Goal: Transaction & Acquisition: Obtain resource

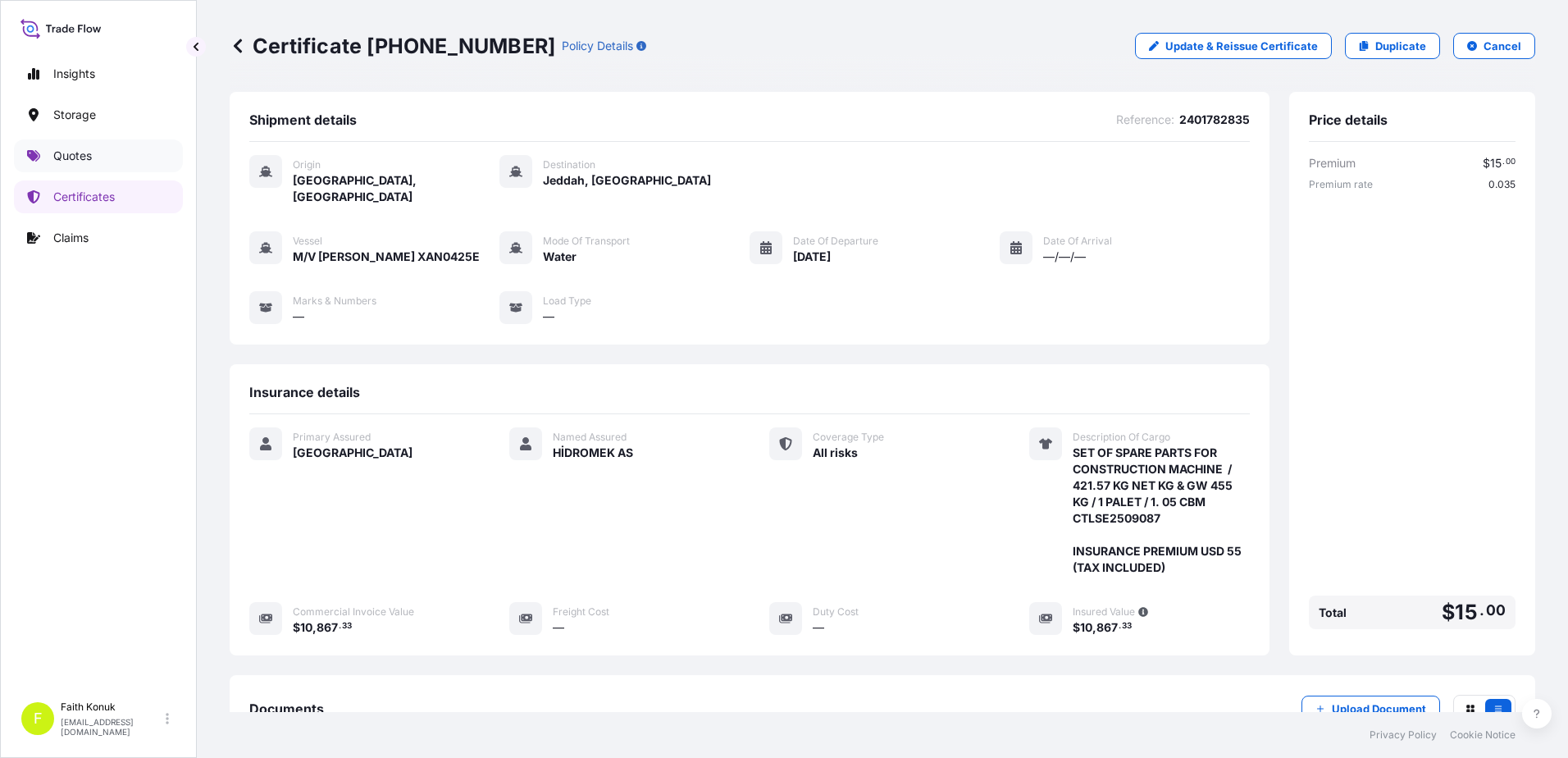
click at [96, 152] on link "Quotes" at bounding box center [98, 155] width 169 height 33
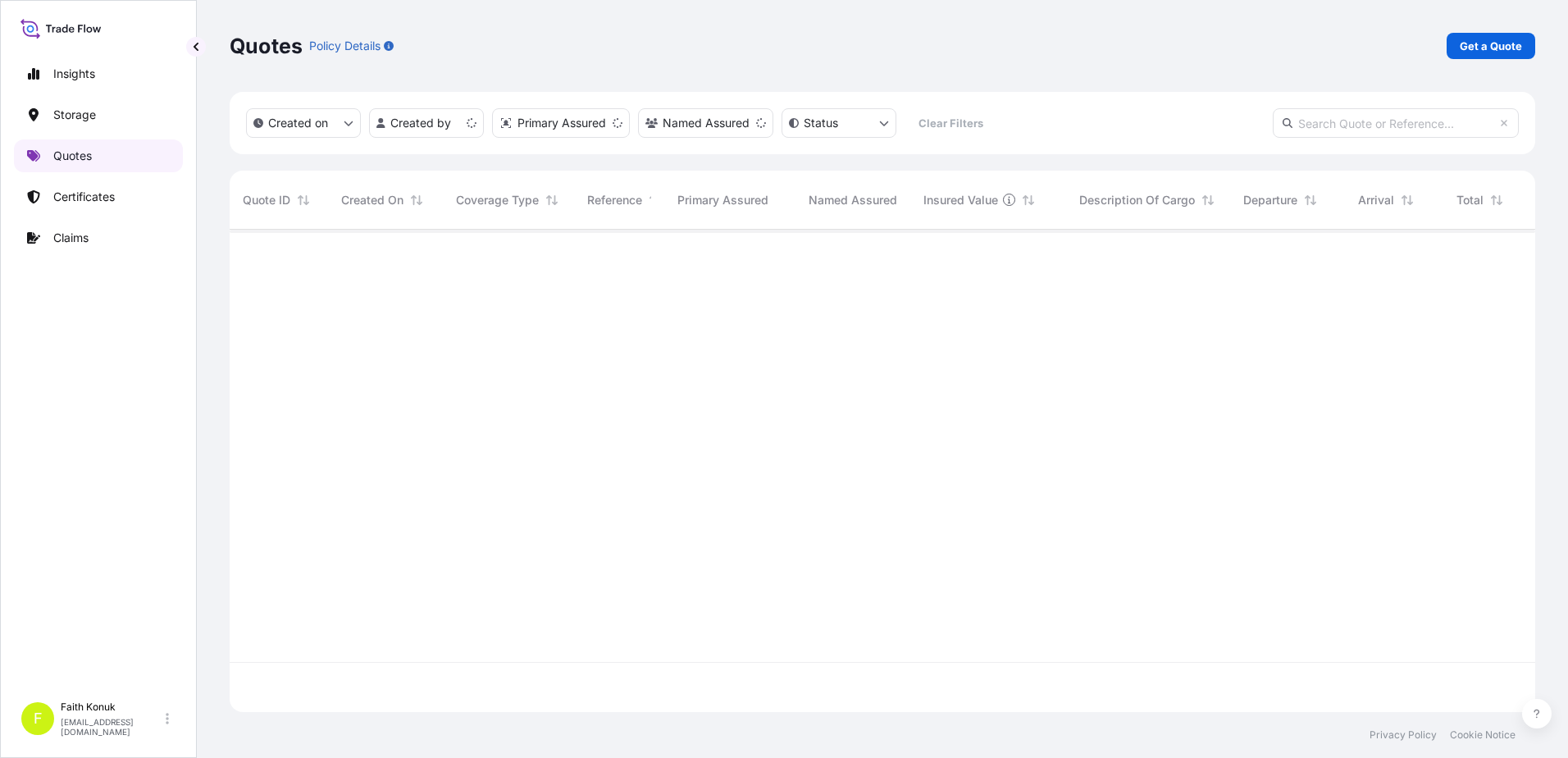
scroll to position [479, 1294]
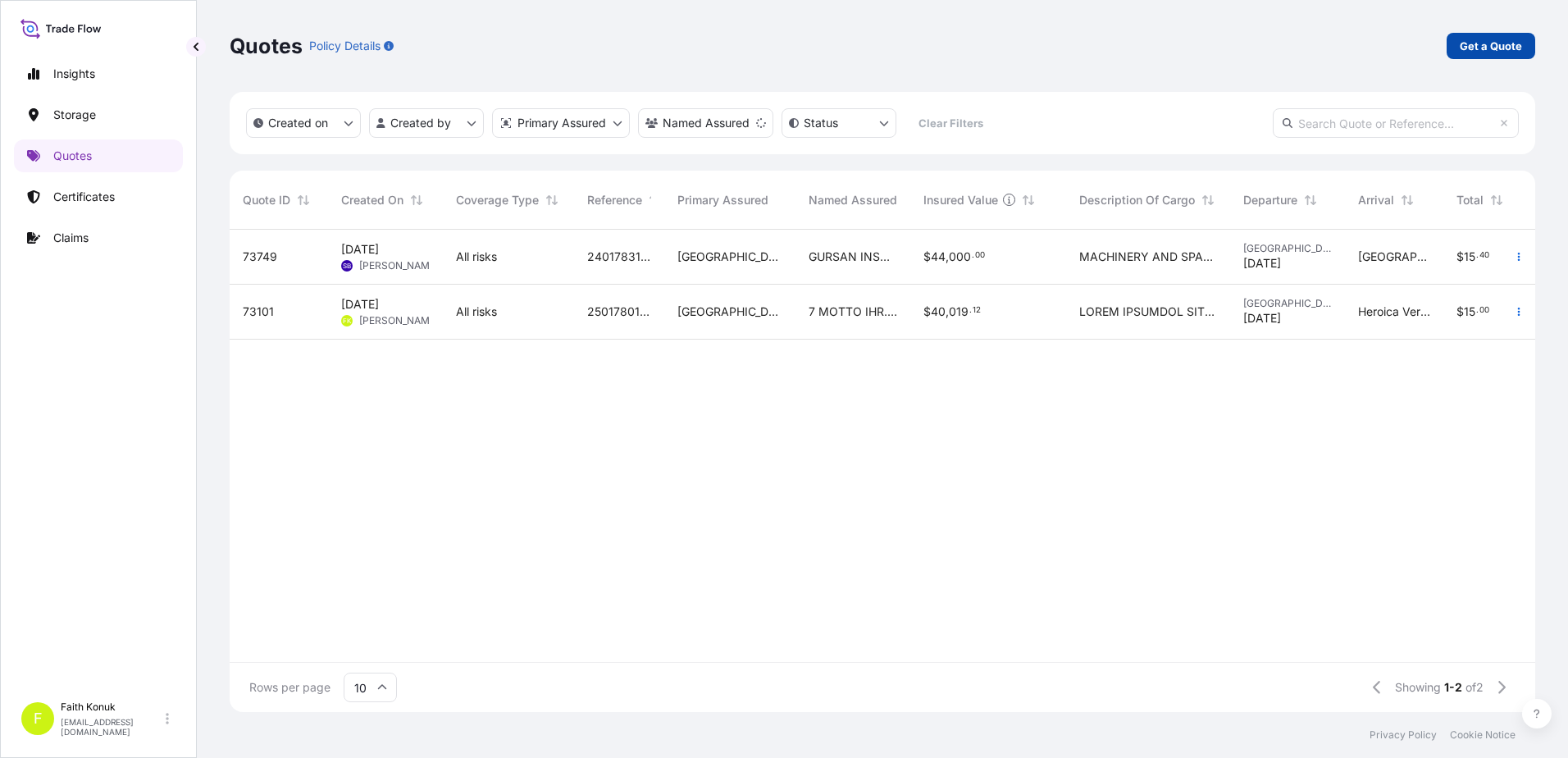
click at [1510, 58] on link "Get a Quote" at bounding box center [1490, 46] width 88 height 26
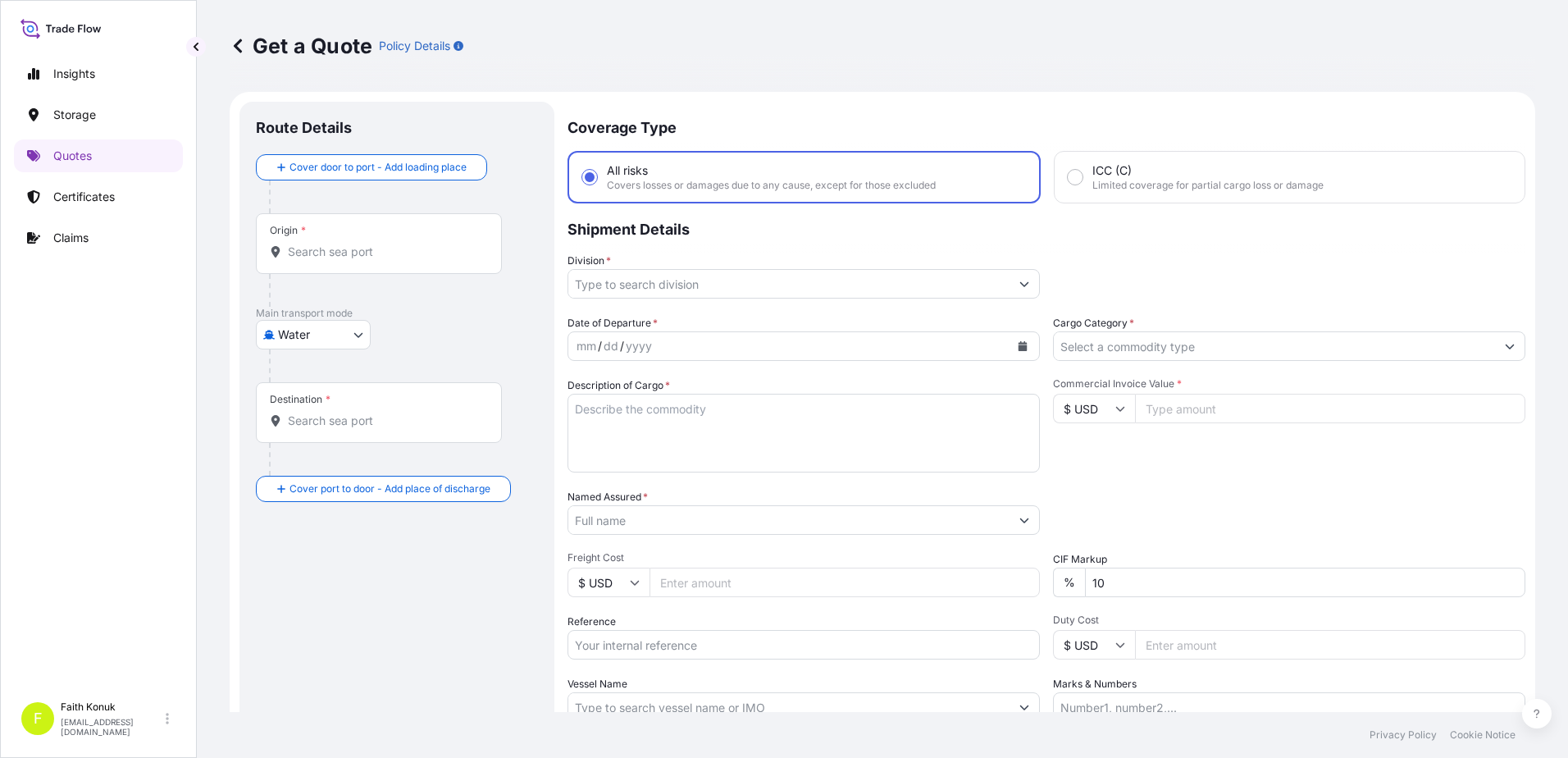
scroll to position [26, 0]
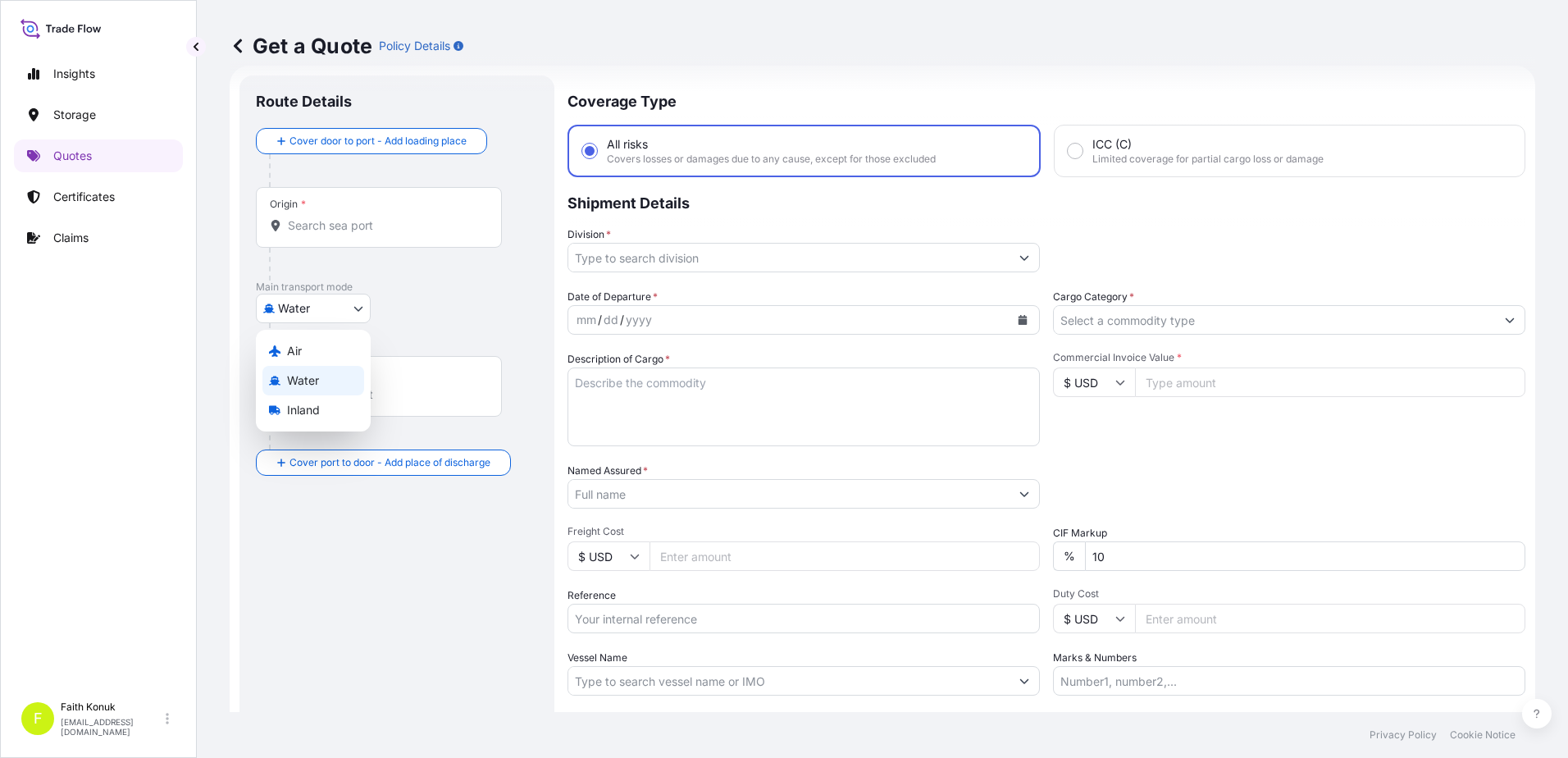
click at [349, 314] on body "Insights Storage Quotes Certificates Claims F [PERSON_NAME] [EMAIL_ADDRESS][DOM…" at bounding box center [784, 379] width 1568 height 758
click at [332, 349] on div "Air" at bounding box center [313, 351] width 101 height 30
select select "Air"
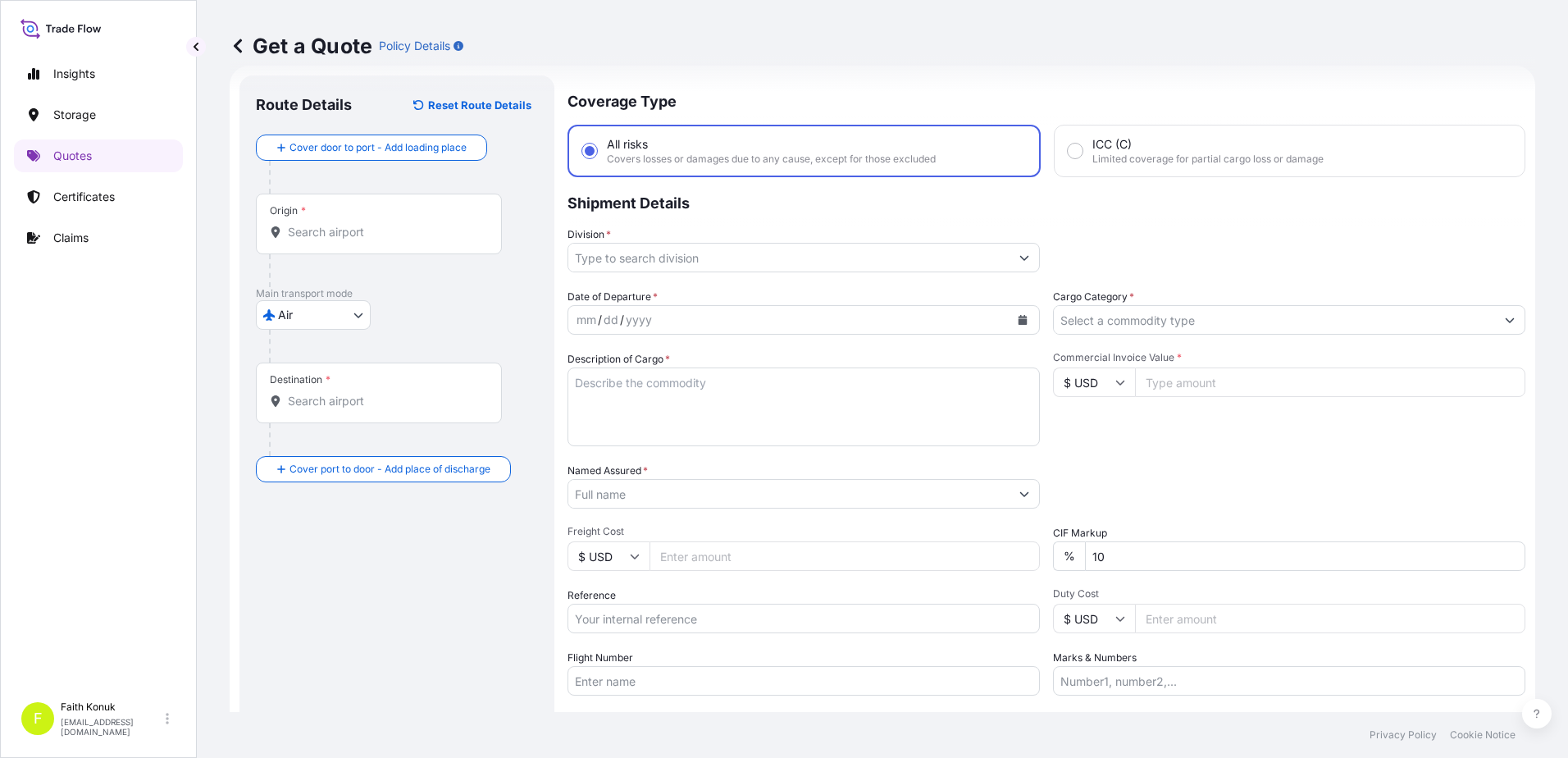
click at [434, 308] on div "Air Air Water Inland" at bounding box center [397, 315] width 282 height 30
click at [393, 236] on input "Origin *" at bounding box center [384, 232] width 194 height 16
paste input "[GEOGRAPHIC_DATA]"
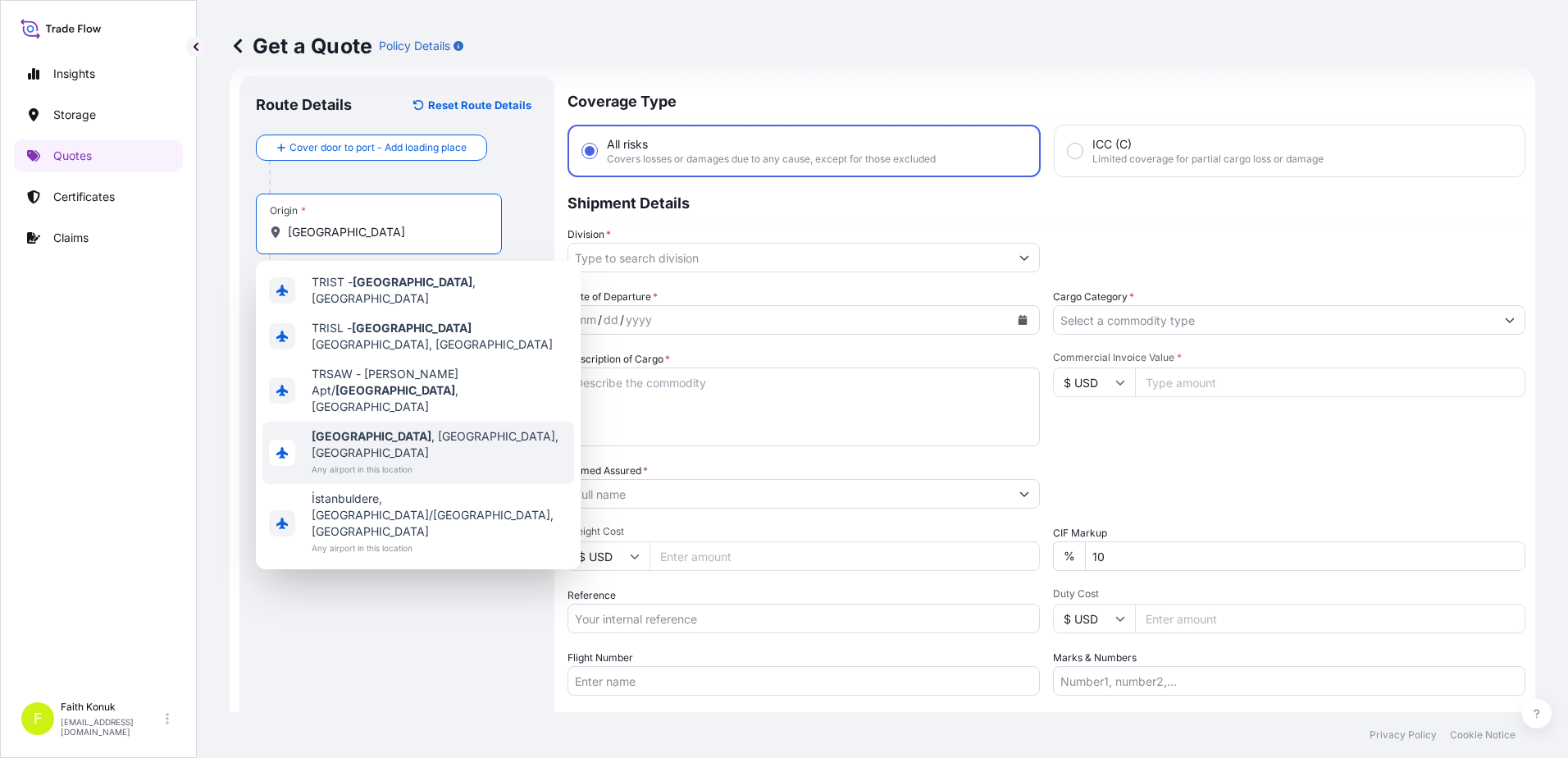
click at [389, 403] on div "TRIST - [GEOGRAPHIC_DATA] , [GEOGRAPHIC_DATA] TRISL - [GEOGRAPHIC_DATA], [GEOGR…" at bounding box center [418, 415] width 325 height 308
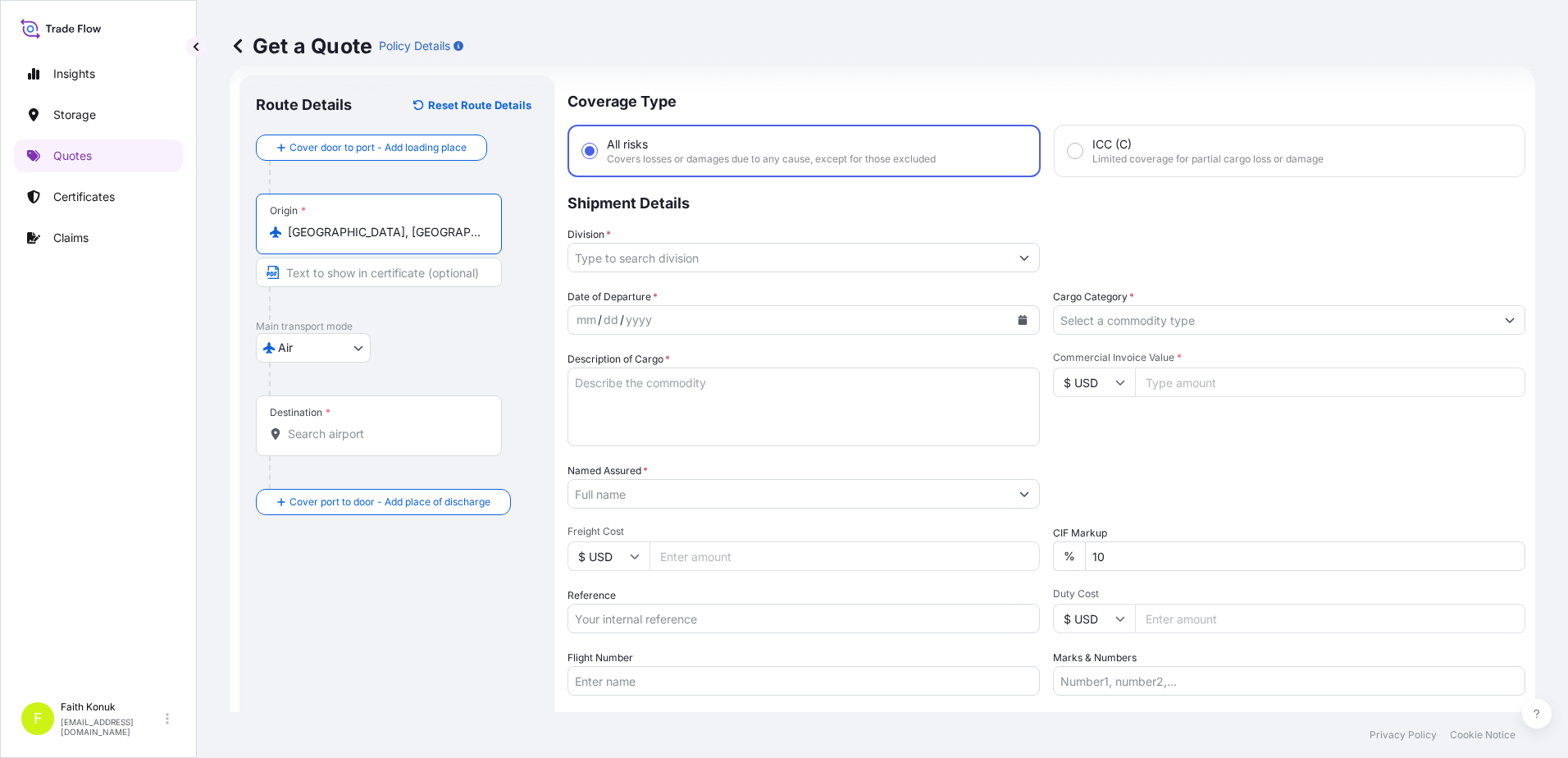
type input "[GEOGRAPHIC_DATA], [GEOGRAPHIC_DATA], [GEOGRAPHIC_DATA]"
click at [422, 355] on div "Air Air Water Inland" at bounding box center [397, 348] width 282 height 30
click at [397, 445] on div "Destination *" at bounding box center [378, 426] width 246 height 61
click at [397, 443] on input "Destination *" at bounding box center [384, 434] width 194 height 16
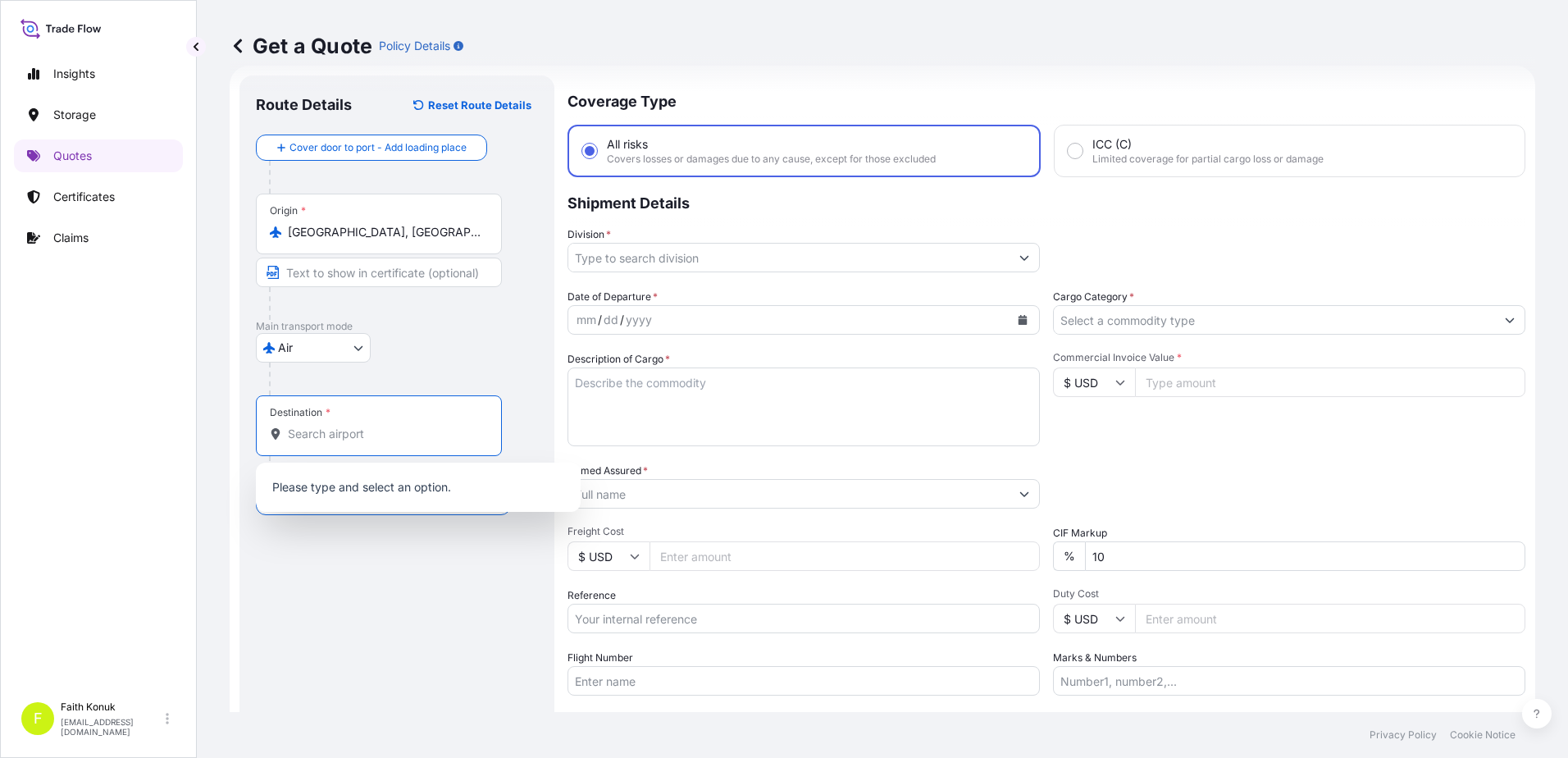
paste input "[GEOGRAPHIC_DATA]"
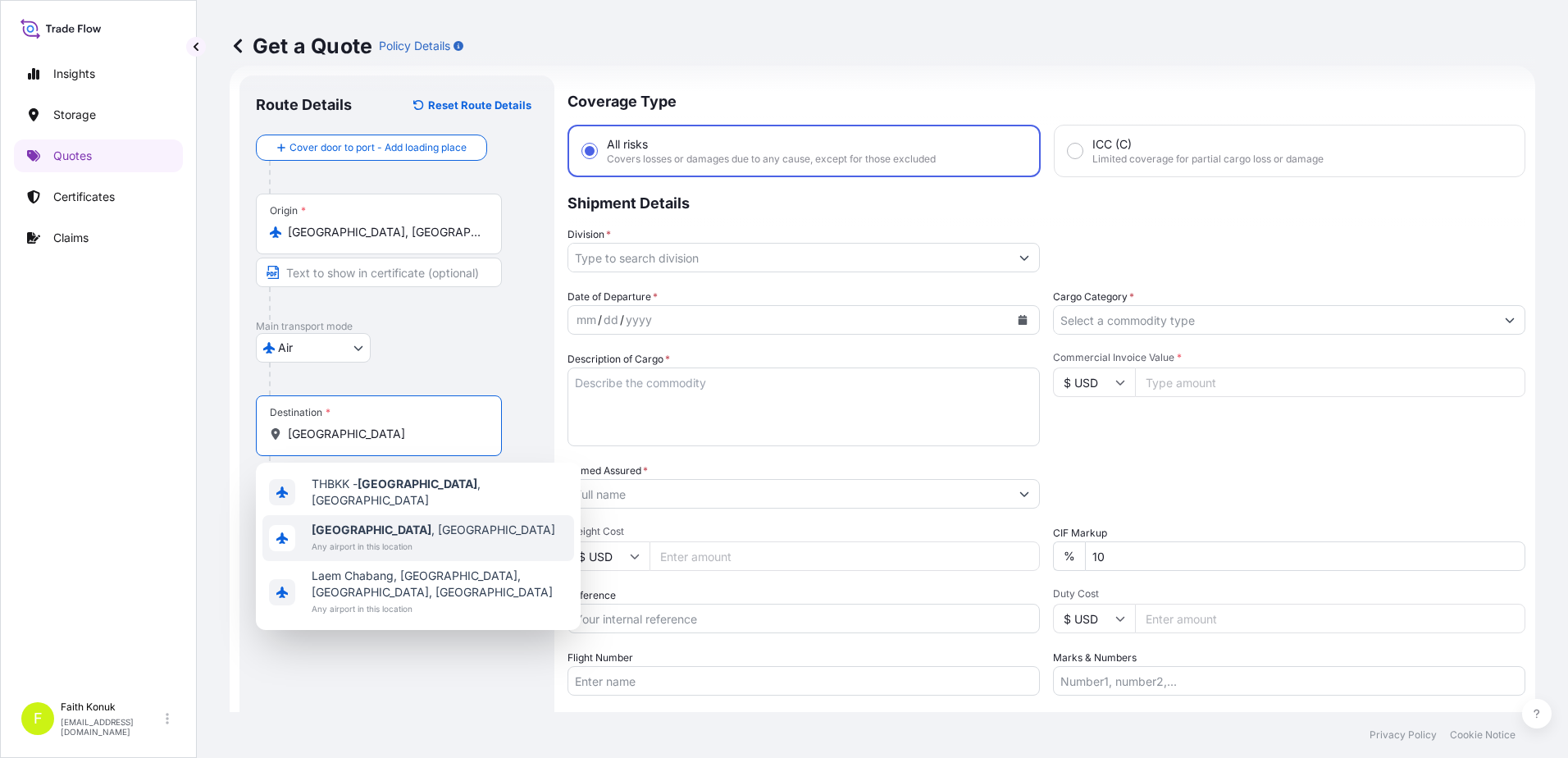
click at [400, 538] on span "Any airport in this location" at bounding box center [433, 546] width 244 height 16
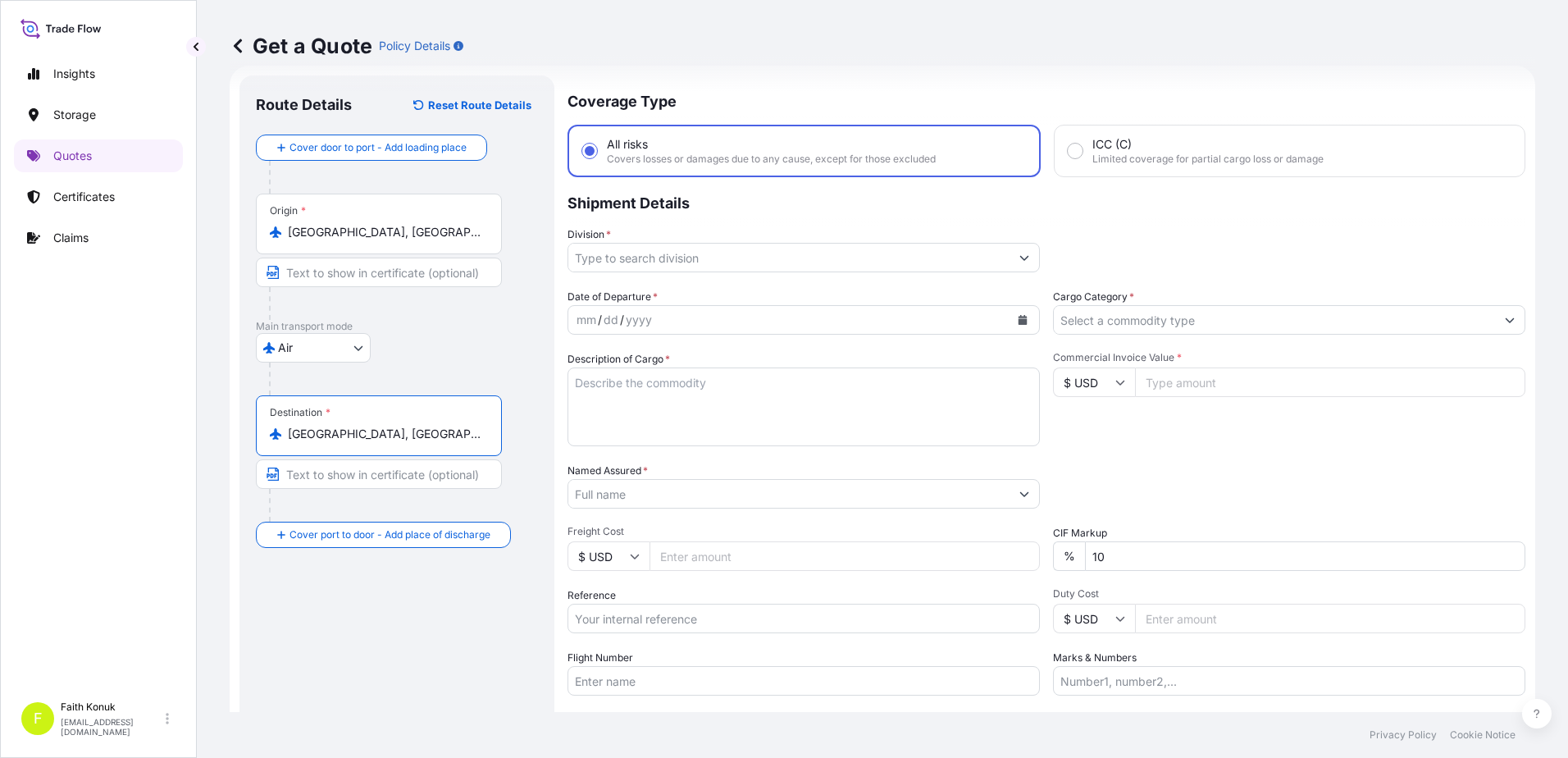
type input "[GEOGRAPHIC_DATA], [GEOGRAPHIC_DATA]"
click at [475, 328] on p "Main transport mode" at bounding box center [397, 326] width 282 height 13
click at [1019, 259] on icon "Show suggestions" at bounding box center [1024, 258] width 10 height 10
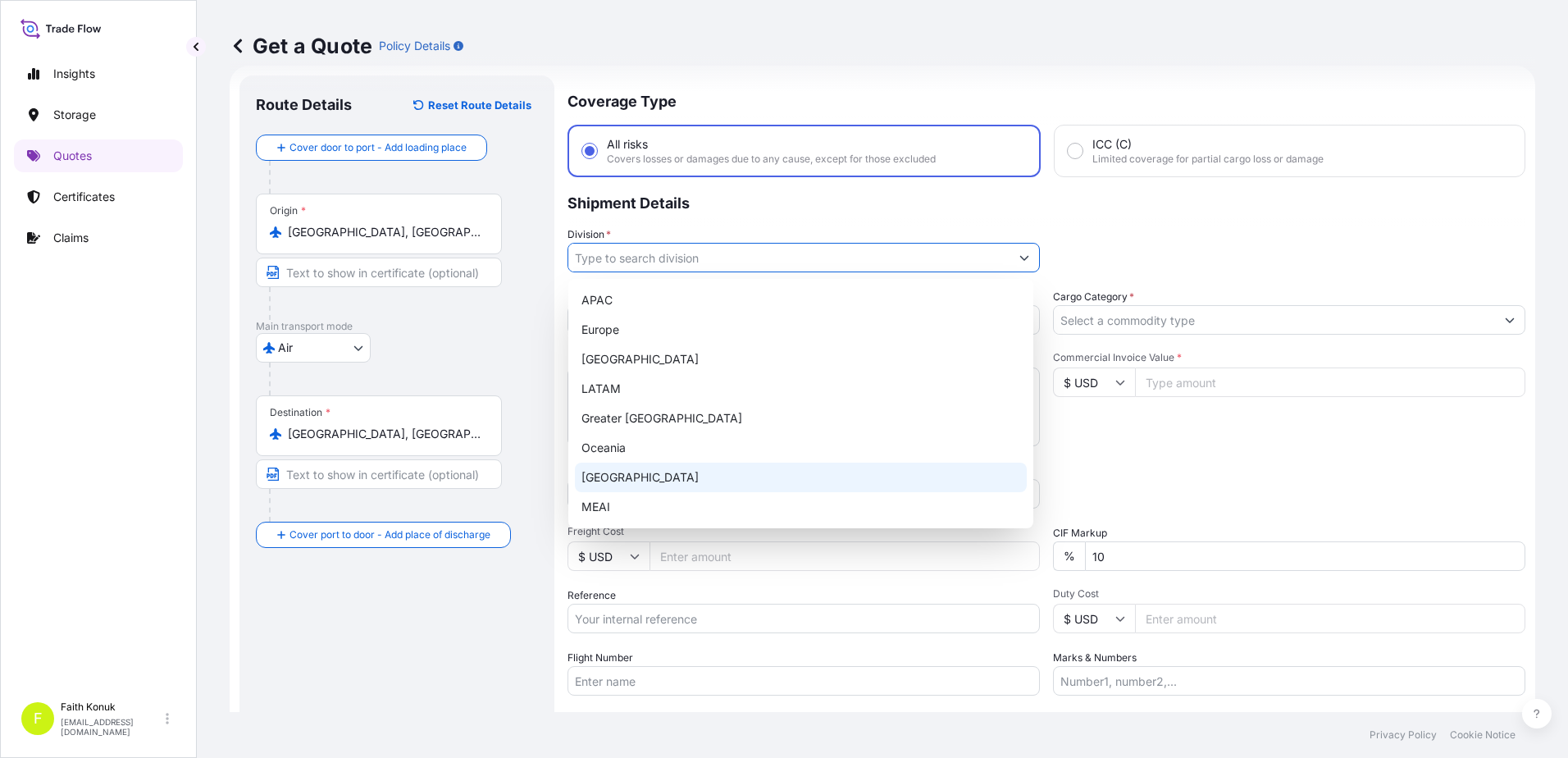
click at [617, 479] on div "[GEOGRAPHIC_DATA]" at bounding box center [800, 477] width 451 height 30
type input "[GEOGRAPHIC_DATA]"
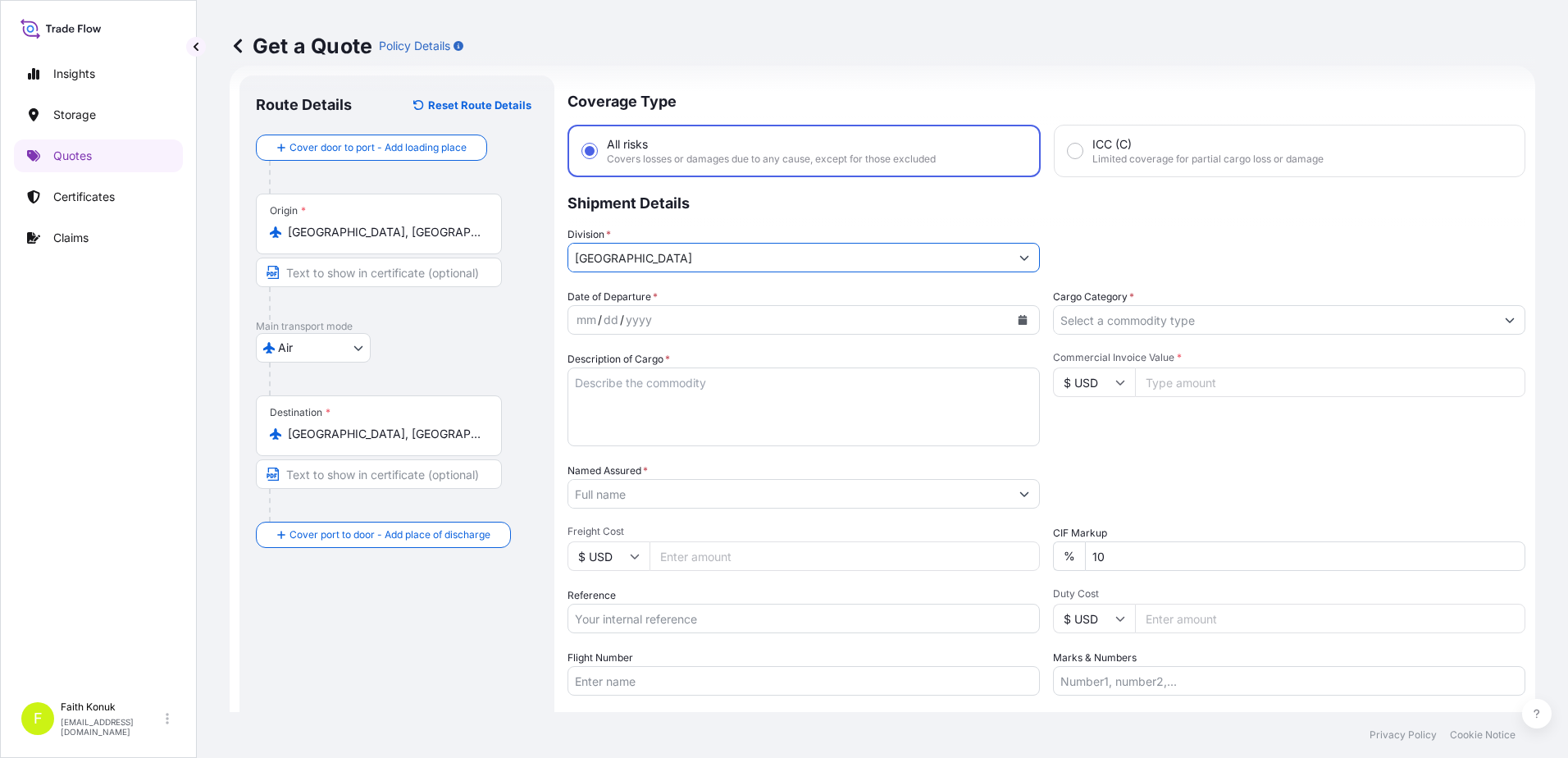
click at [968, 344] on div "Date of Departure * mm / dd / yyyy Cargo Category * Description of Cargo * Comm…" at bounding box center [1046, 491] width 958 height 407
click at [1009, 320] on button "Calendar" at bounding box center [1022, 319] width 26 height 26
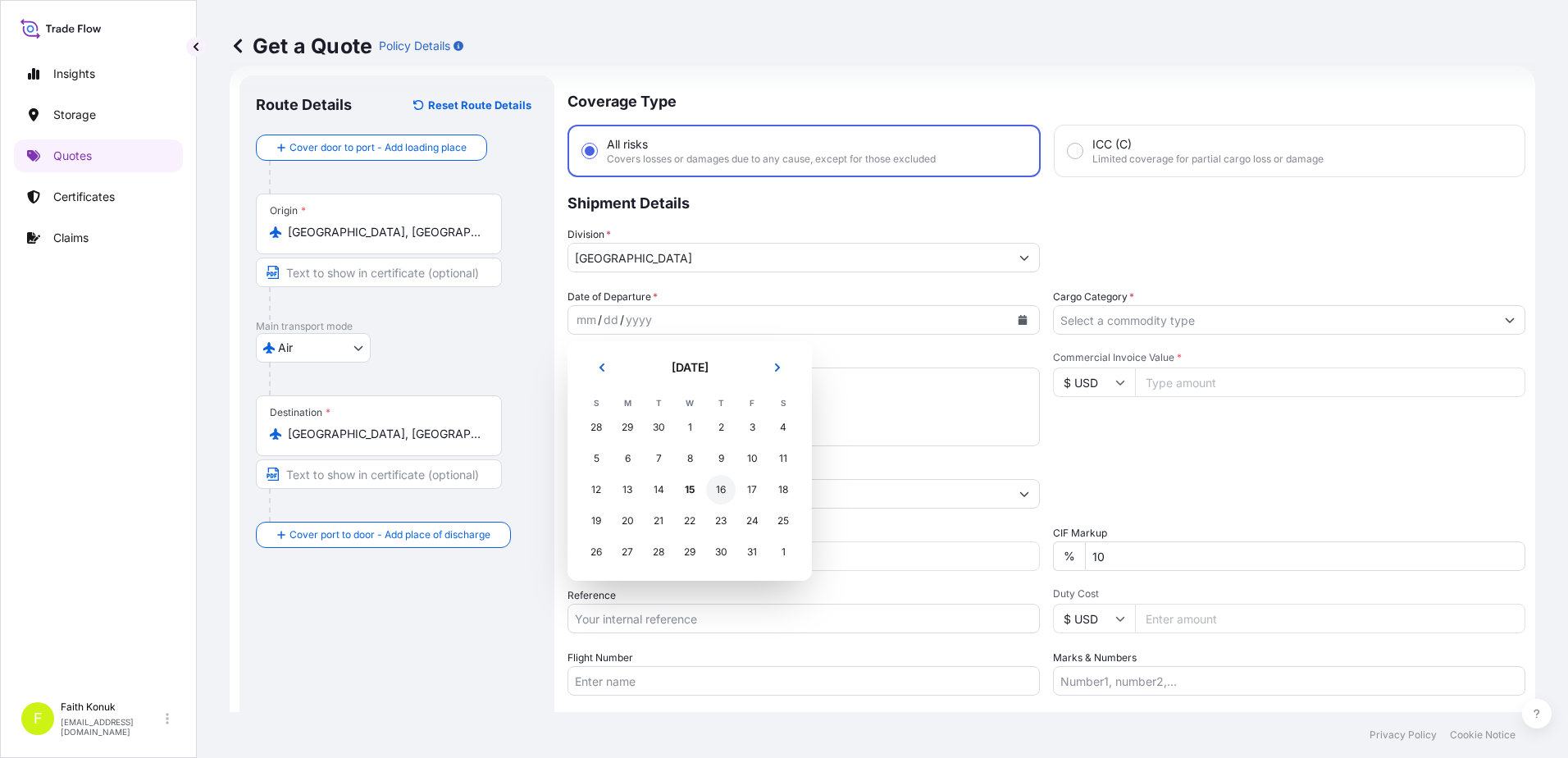
click at [716, 486] on div "16" at bounding box center [721, 490] width 30 height 30
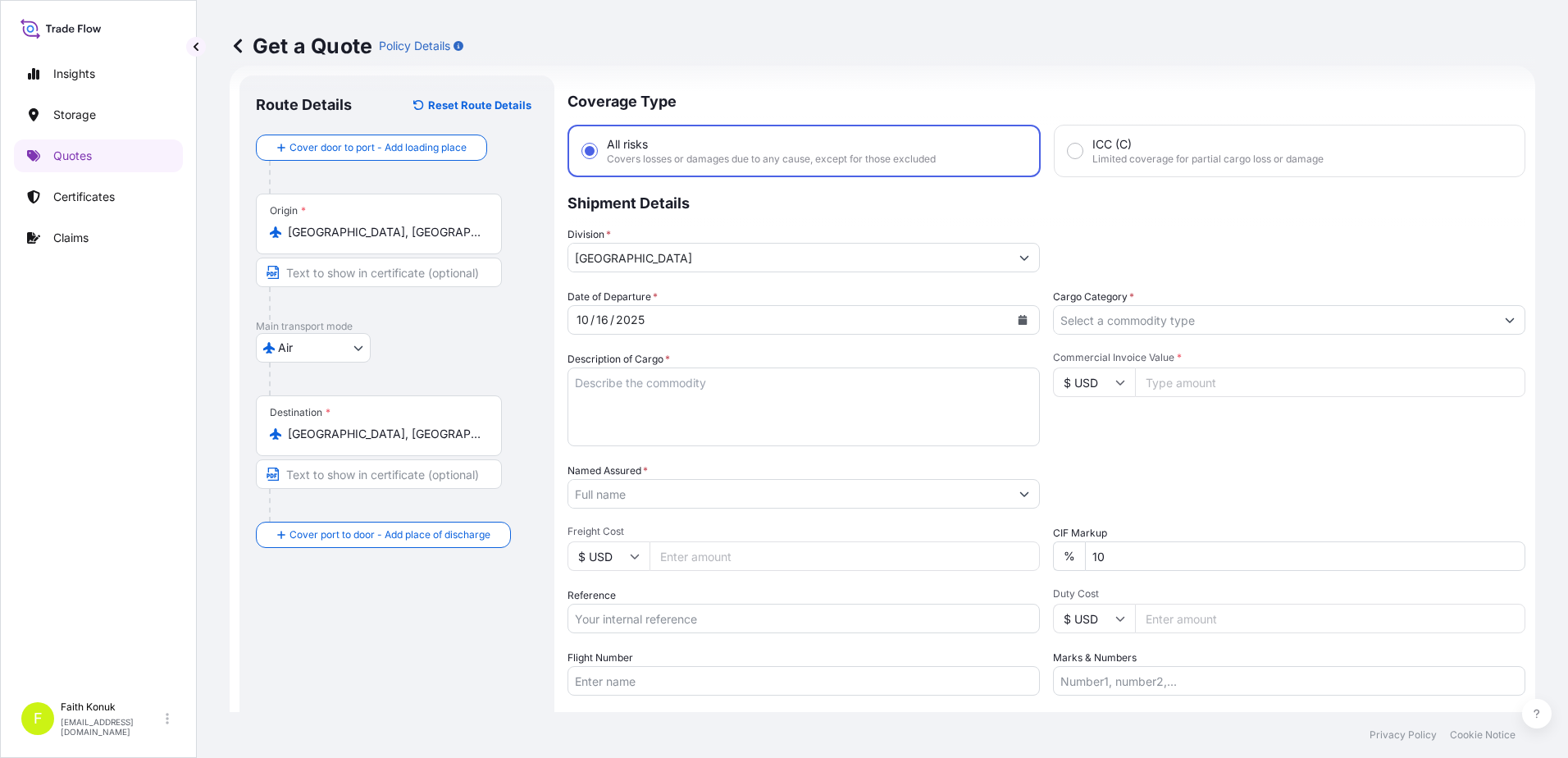
click at [735, 343] on div "Date of Departure * [DATE] Cargo Category * Description of Cargo * Commercial I…" at bounding box center [1046, 491] width 958 height 407
click at [625, 380] on textarea "Description of Cargo *" at bounding box center [803, 406] width 472 height 79
paste textarea "FRAGRANCE OILS 1 PCS 110 KGS"
click at [633, 421] on textarea "FRAGRANCE OILS 1 PCS 110 KGS" at bounding box center [803, 406] width 472 height 79
paste textarea "ref: 3005533057"
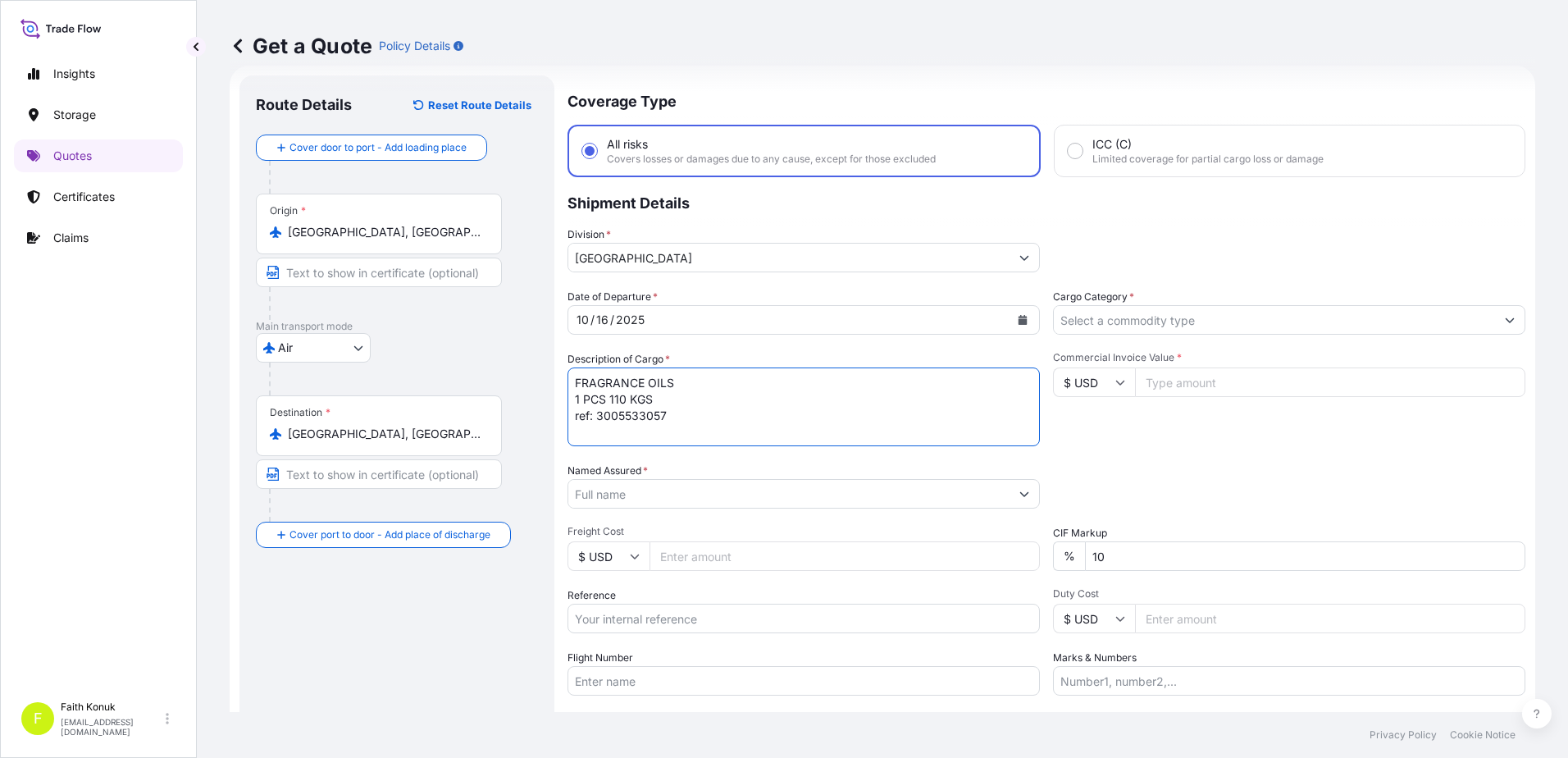
scroll to position [10, 0]
drag, startPoint x: 571, startPoint y: 407, endPoint x: 673, endPoint y: 401, distance: 102.2
click at [571, 407] on textarea "FRAGRANCE OILS 1 PCS 110 KGS Ref: 3005533057 INSURANCE PREMIUM USD 62 (TAX INCL…" at bounding box center [803, 406] width 472 height 79
paste textarea "235 0932 9294"
type textarea "FRAGRANCE OILS 1 PCS 110 KGS 235 0932 9294 Ref: 3005533057 INSURANCE PREMIUM US…"
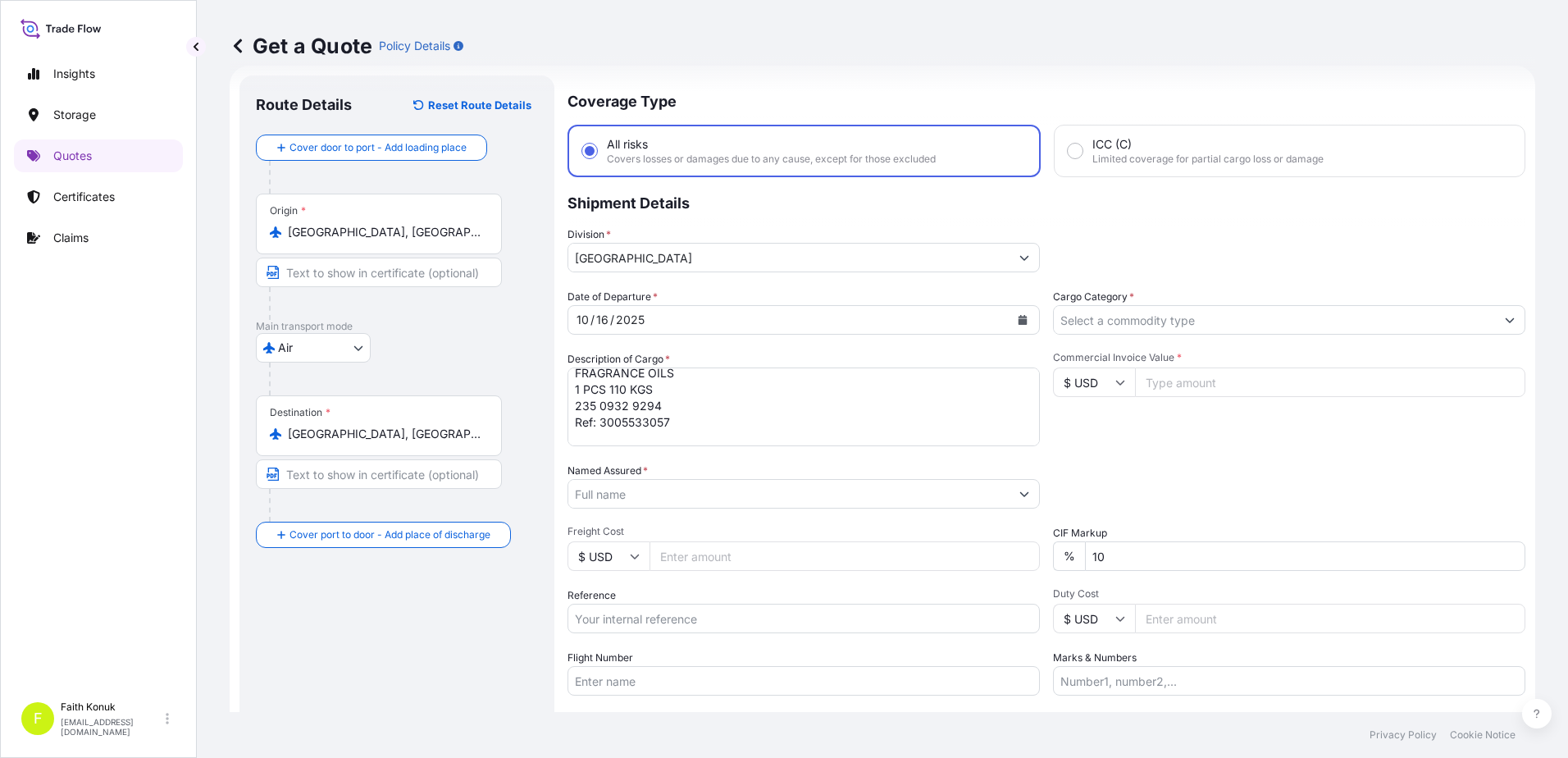
click at [771, 482] on input "Named Assured *" at bounding box center [789, 494] width 441 height 30
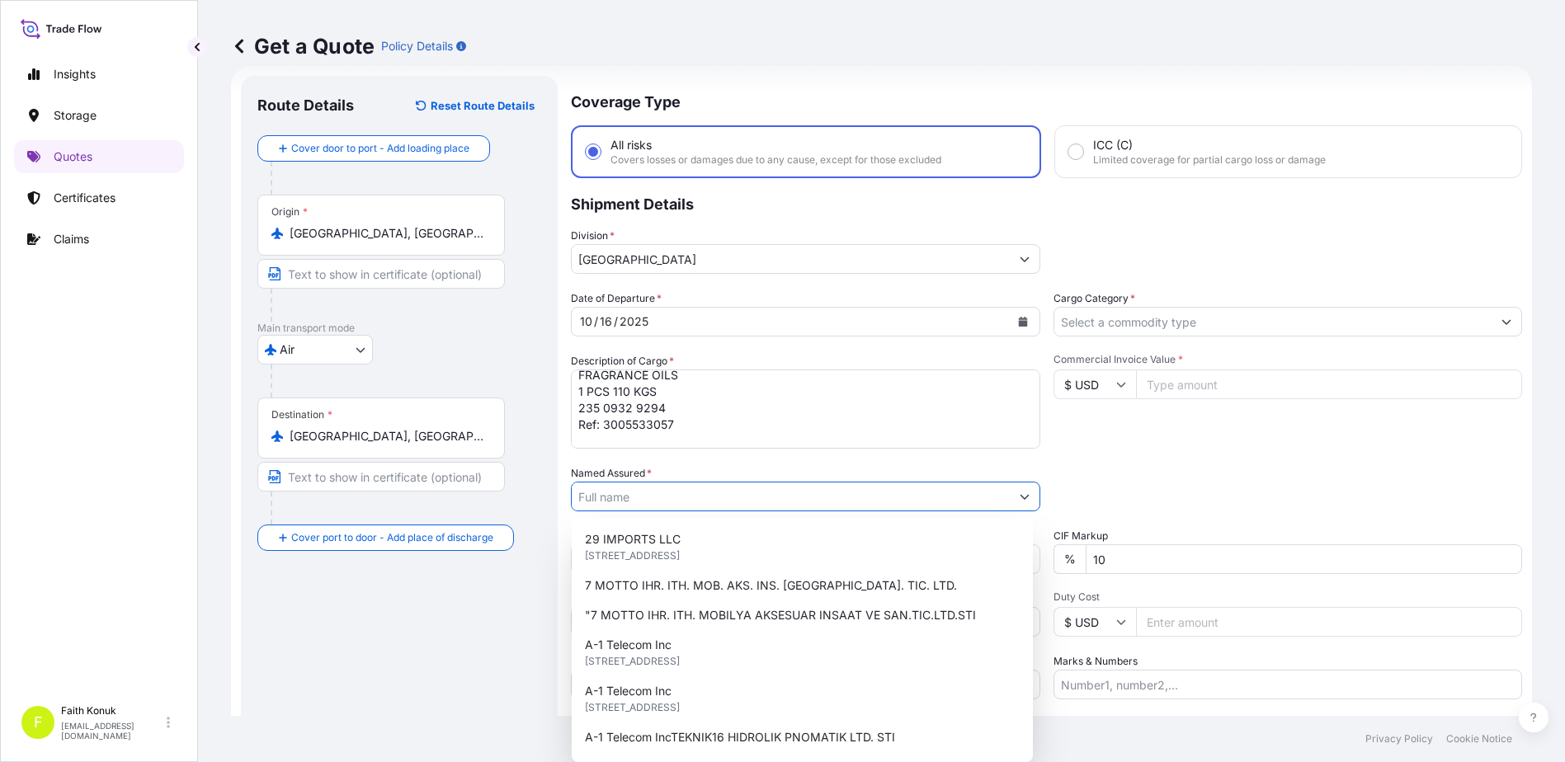
paste input "GLOKAL KURUMSAL KOKU A.S."
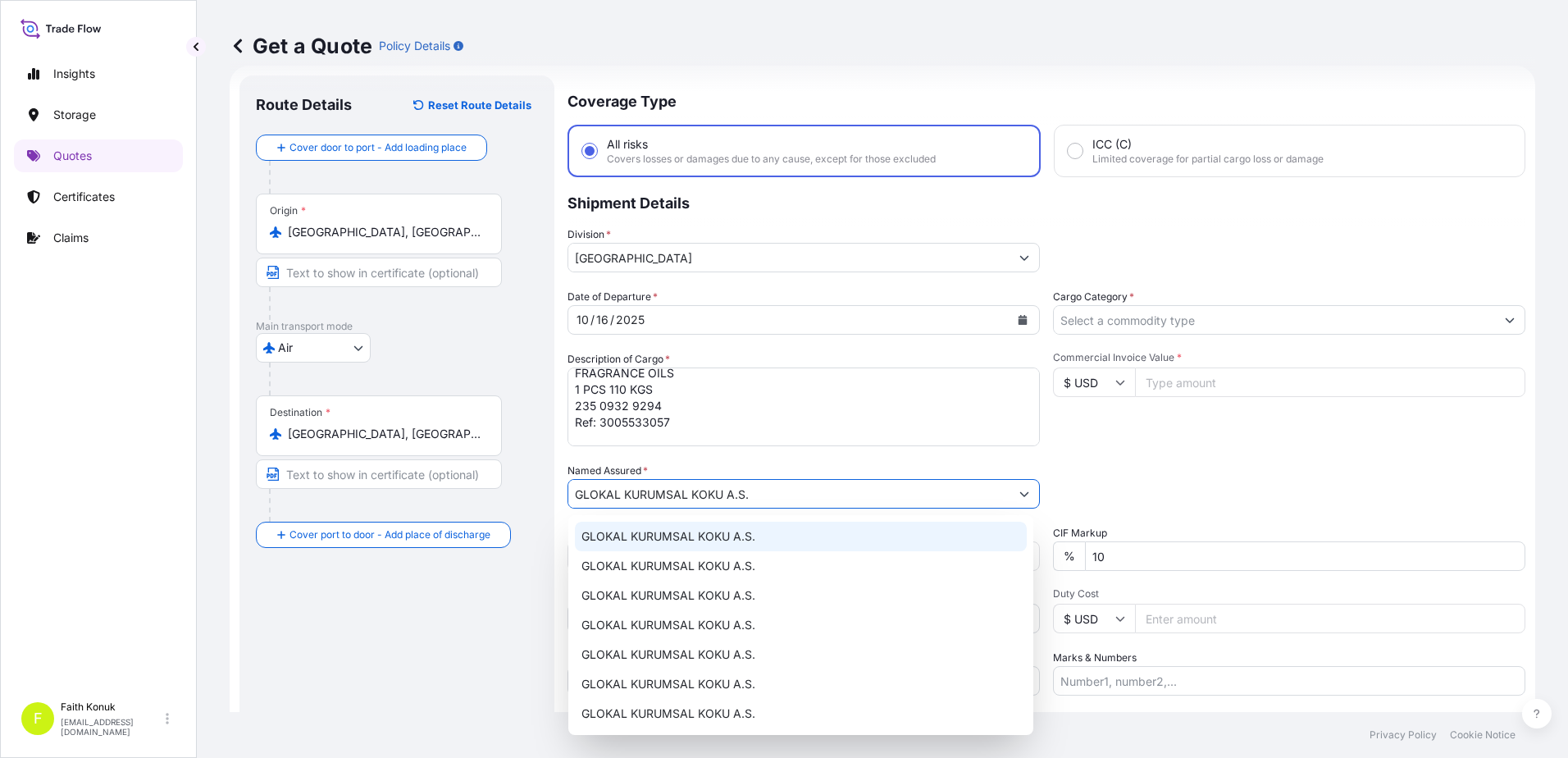
click at [756, 531] on div "GLOKAL KURUMSAL KOKU A.S." at bounding box center [800, 537] width 451 height 30
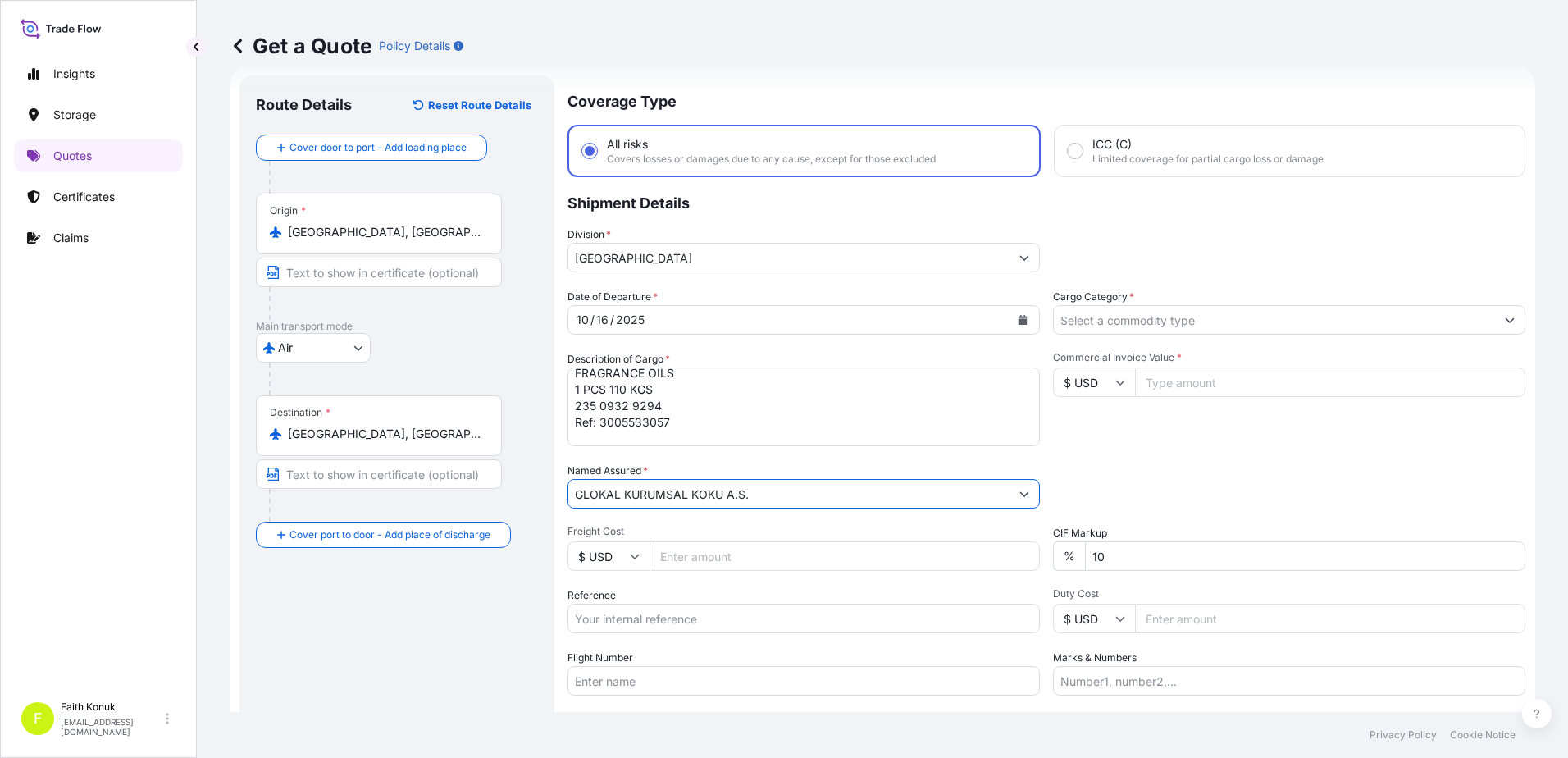
type input "GLOKAL KURUMSAL KOKU A.S."
click at [752, 462] on div "Date of Departure * [DATE] Cargo Category * Description of Cargo * FRAGRANCE OI…" at bounding box center [1046, 491] width 958 height 407
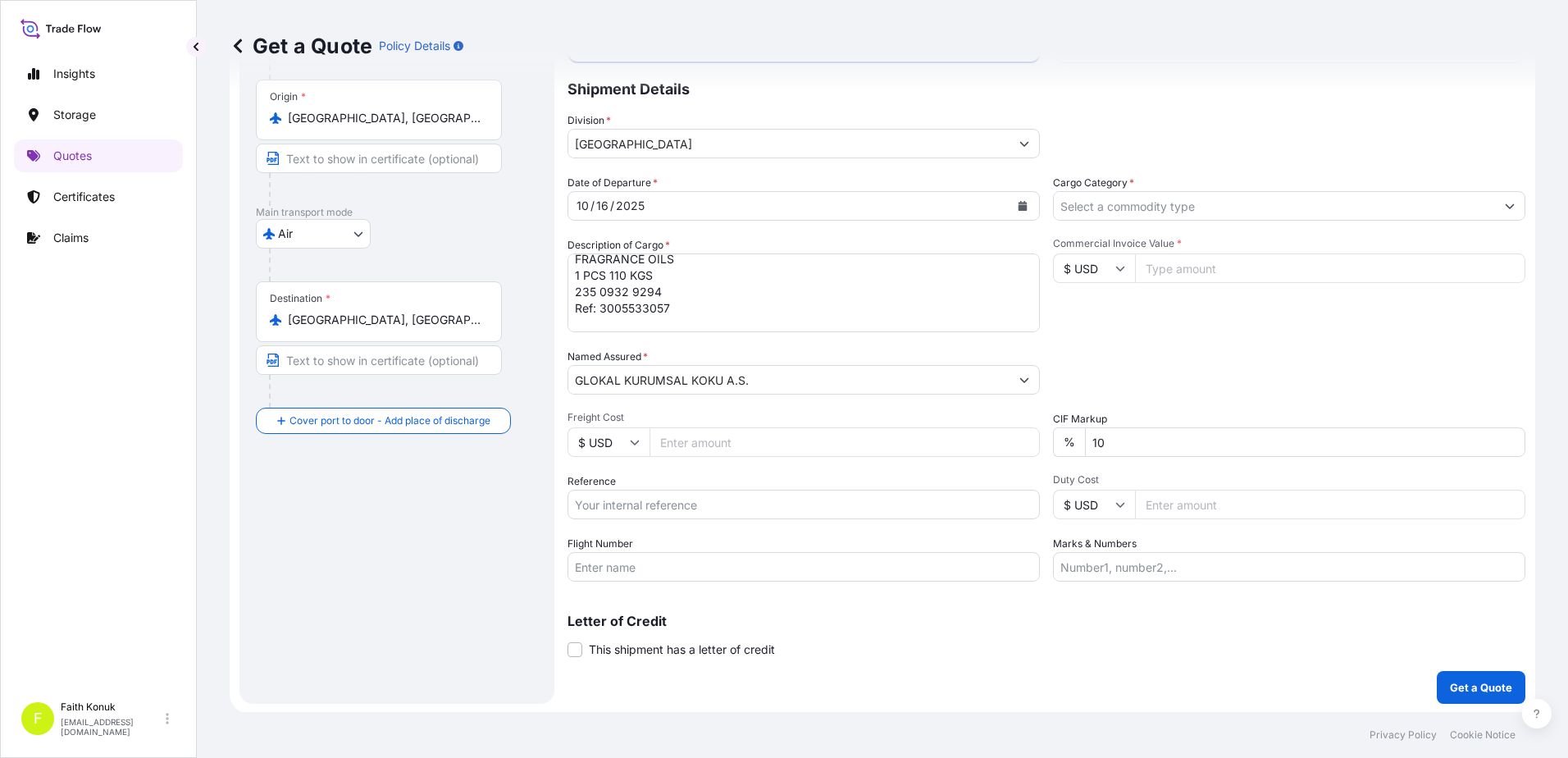
scroll to position [142, 0]
click at [630, 513] on input "Reference" at bounding box center [803, 503] width 472 height 30
paste input "2121785332"
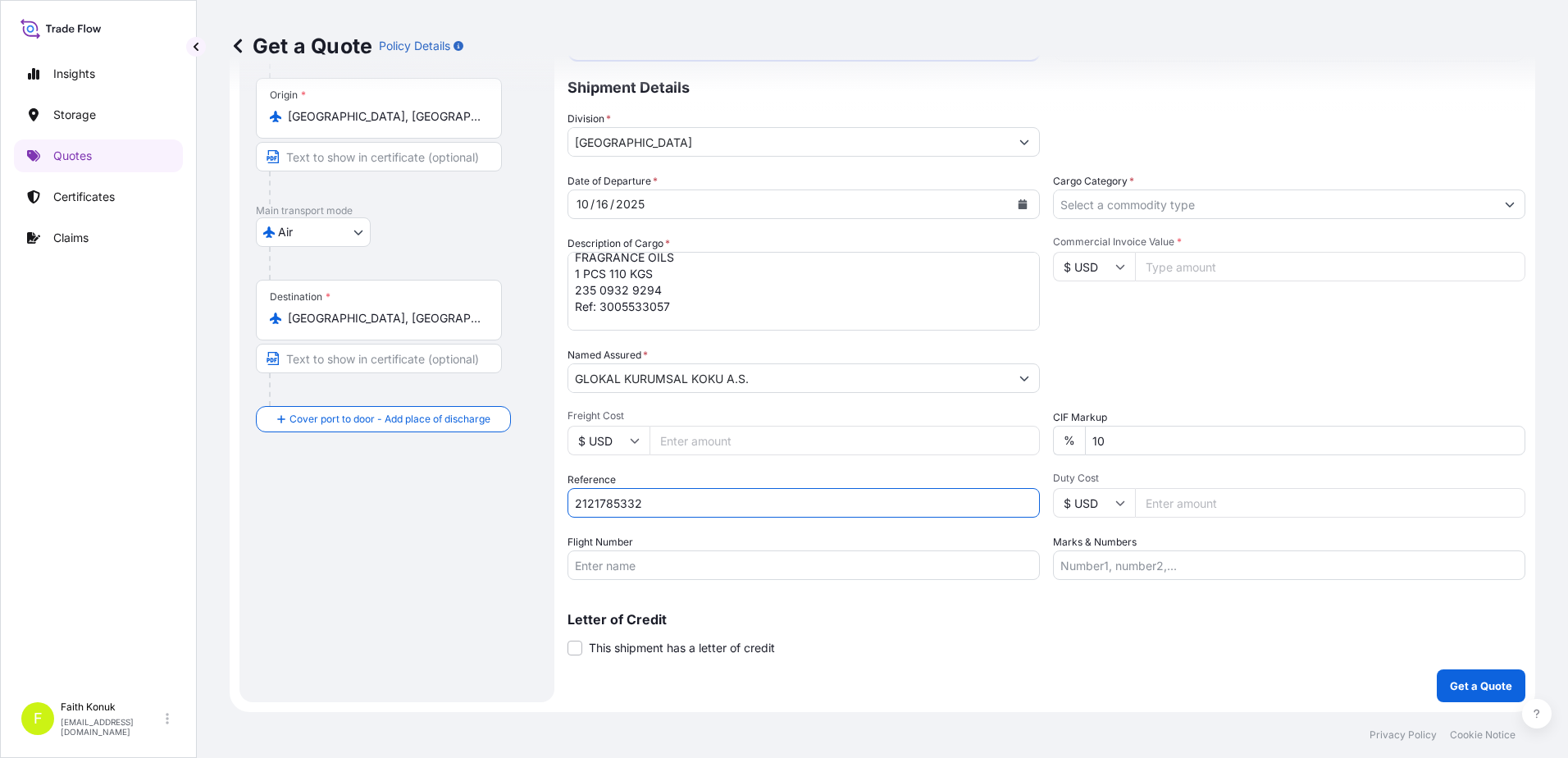
type input "2121785332"
click at [652, 466] on div "Date of Departure * [DATE] Cargo Category * Description of Cargo * FRAGRANCE OI…" at bounding box center [1046, 376] width 958 height 407
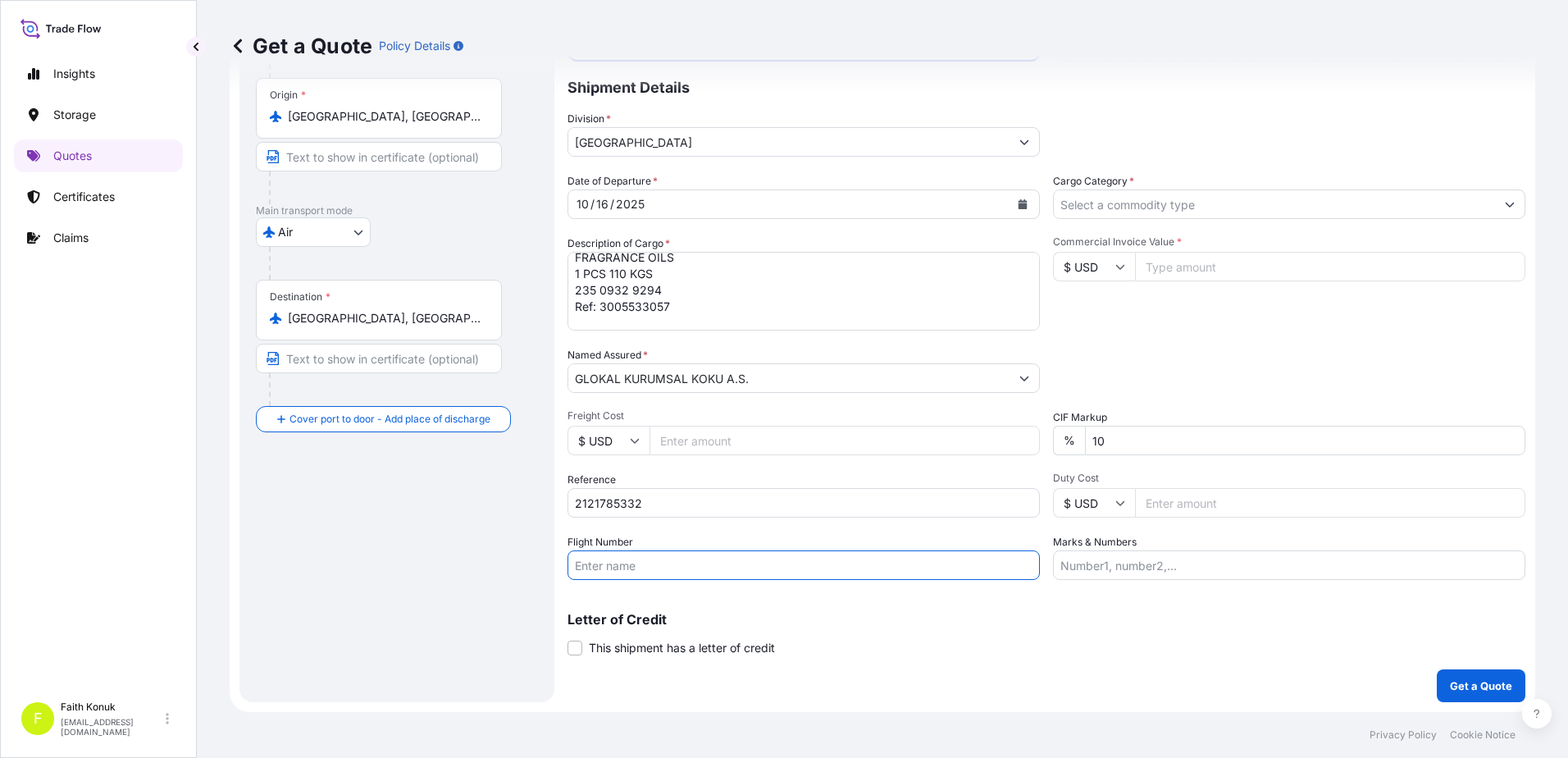
click at [623, 561] on input "Flight Number" at bounding box center [803, 565] width 472 height 30
paste input "TK 068"
click at [648, 530] on div "Date of Departure * [DATE] Cargo Category * Description of Cargo * FRAGRANCE OI…" at bounding box center [1046, 376] width 958 height 407
click at [574, 568] on input "TK 068" at bounding box center [803, 565] width 472 height 30
drag, startPoint x: 586, startPoint y: 562, endPoint x: 541, endPoint y: 559, distance: 45.1
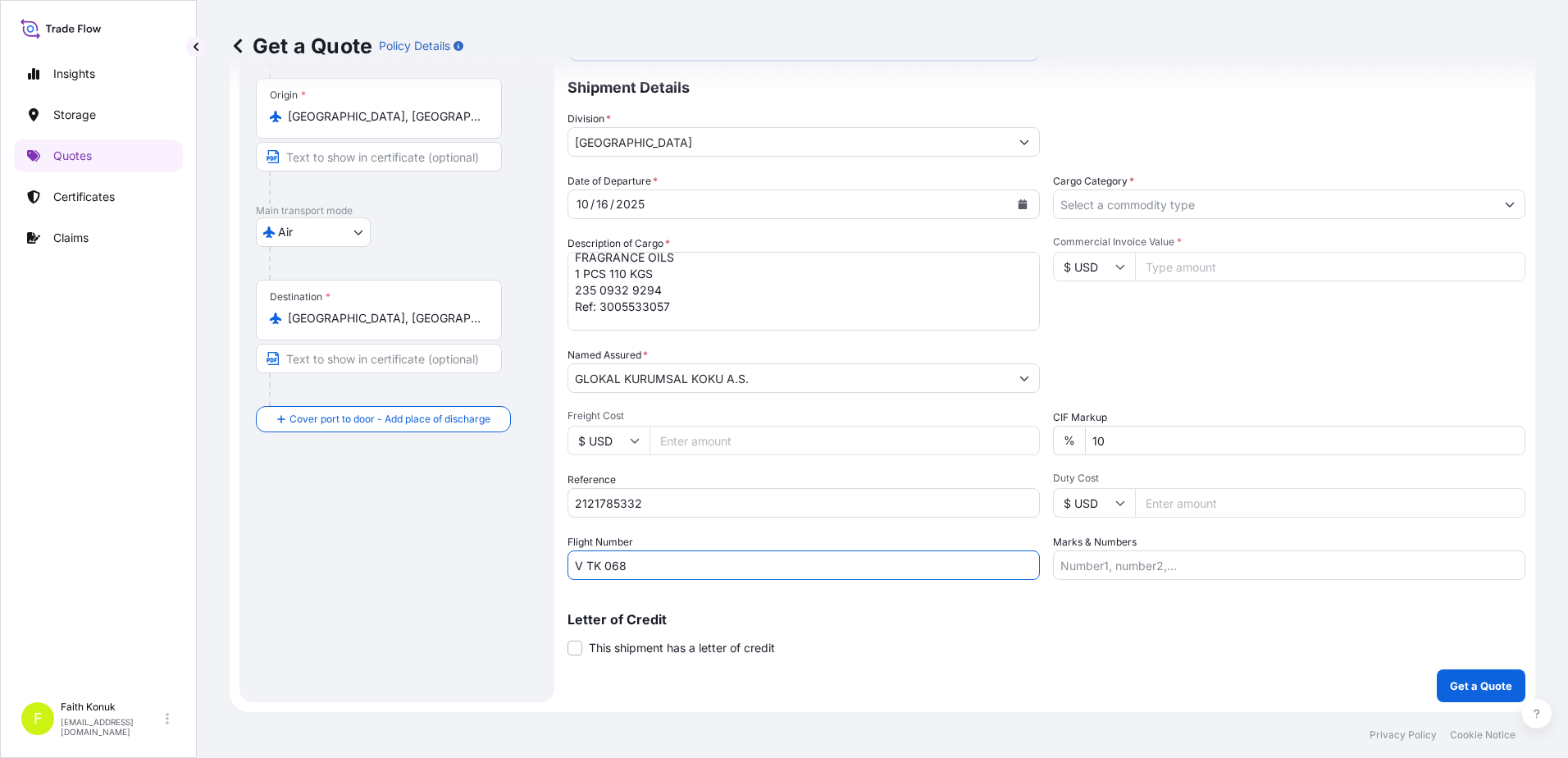
click at [541, 559] on form "Route Details Reset Route Details Cover door to port - Add loading place Place …" at bounding box center [882, 331] width 1306 height 762
paste input "TURKISH AIRLINES"
type input "TURKISH AIRLINES TK 068"
click at [831, 531] on div "Date of Departure * [DATE] Cargo Category * Description of Cargo * FRAGRANCE OI…" at bounding box center [1046, 376] width 958 height 407
click at [1098, 211] on input "Cargo Category *" at bounding box center [1275, 205] width 441 height 30
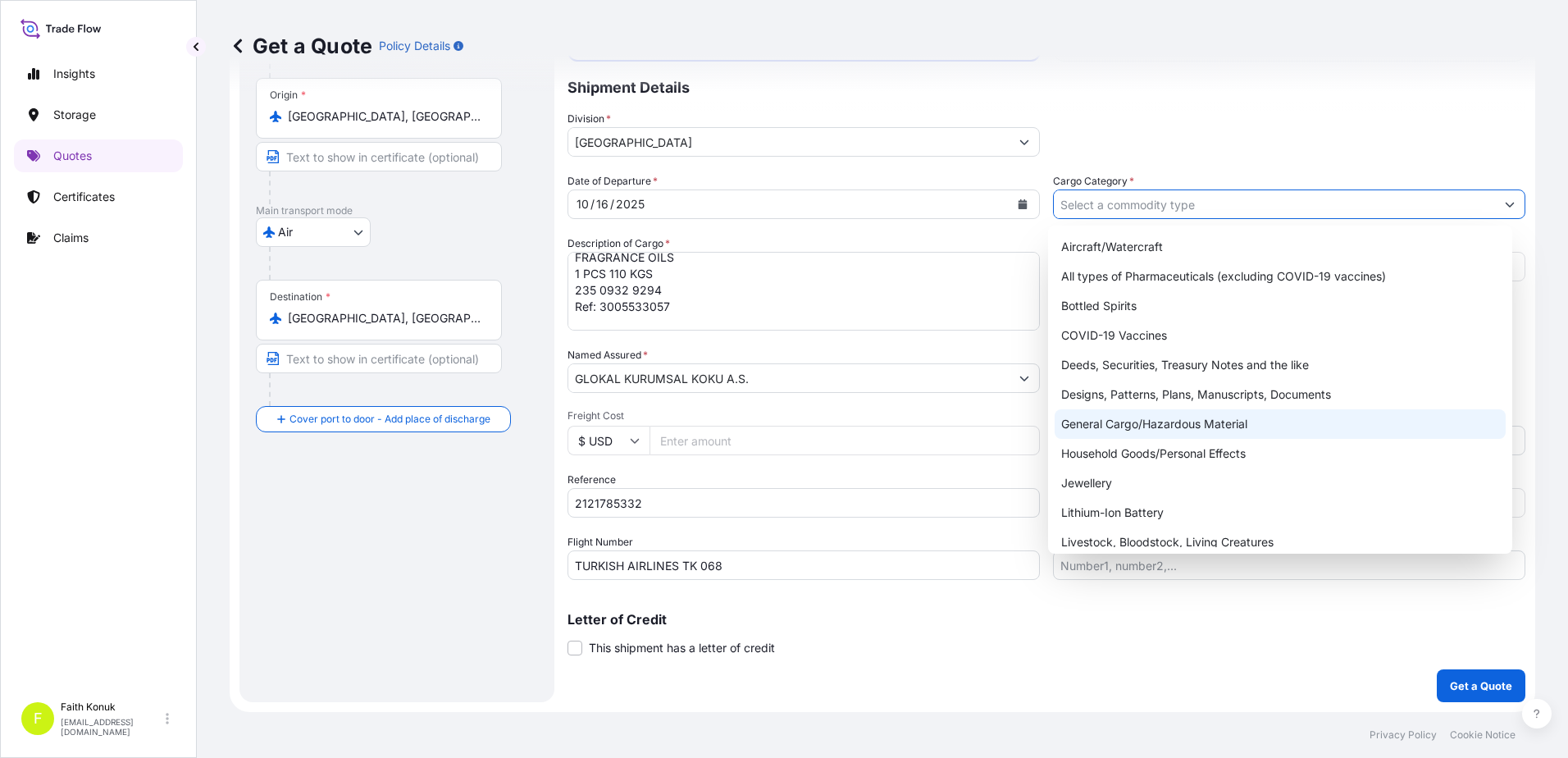
click at [1103, 421] on div "General Cargo/Hazardous Material" at bounding box center [1281, 425] width 451 height 30
type input "General Cargo/Hazardous Material"
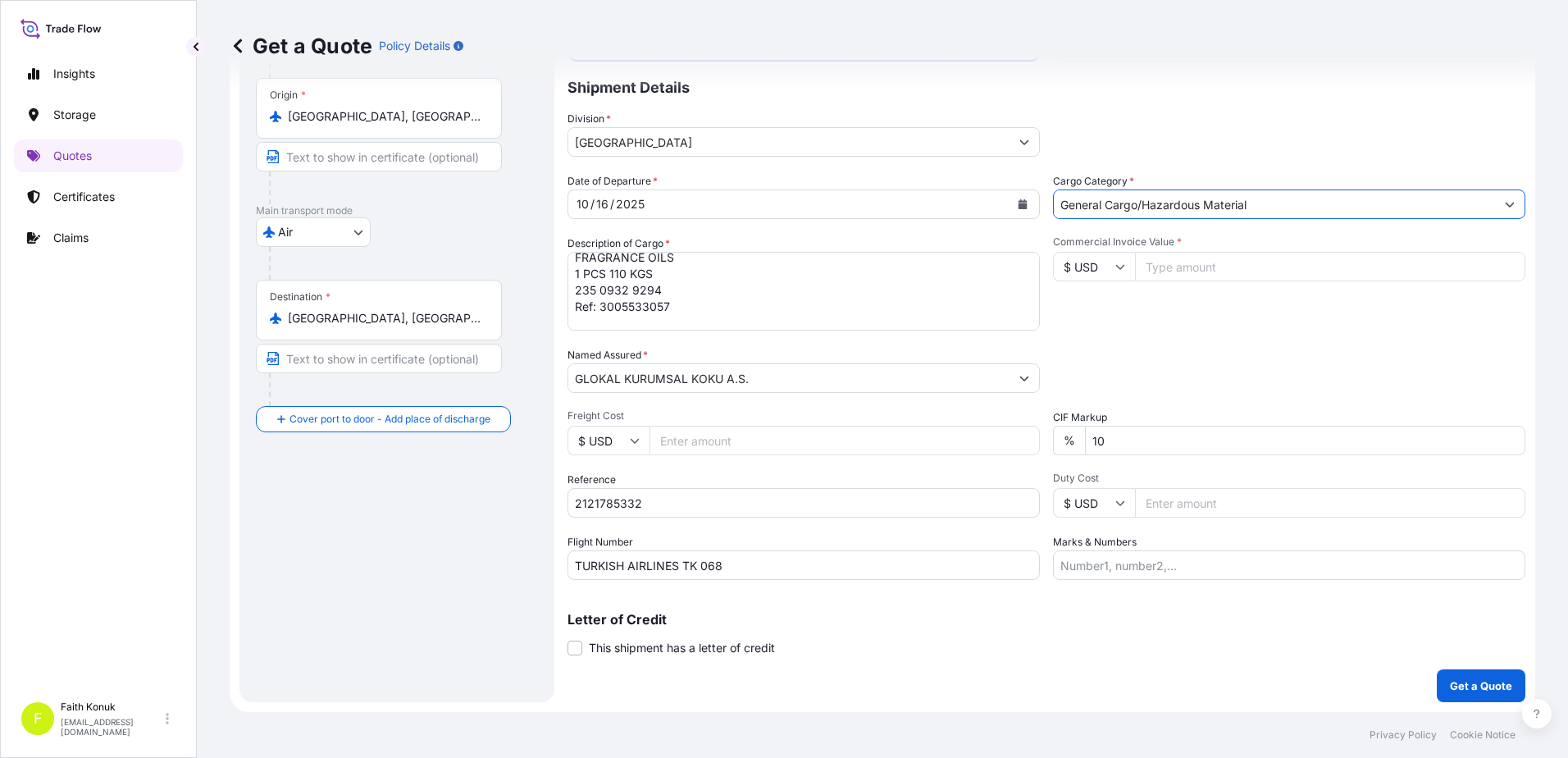
click at [1132, 318] on div "Commercial Invoice Value * $ USD" at bounding box center [1289, 284] width 472 height 95
click at [1115, 277] on input "$ USD" at bounding box center [1094, 267] width 82 height 30
click at [1105, 313] on div "€ EUR" at bounding box center [1088, 311] width 69 height 31
type input "€ EUR"
click at [1152, 305] on div "Commercial Invoice Value * € EUR" at bounding box center [1289, 284] width 472 height 95
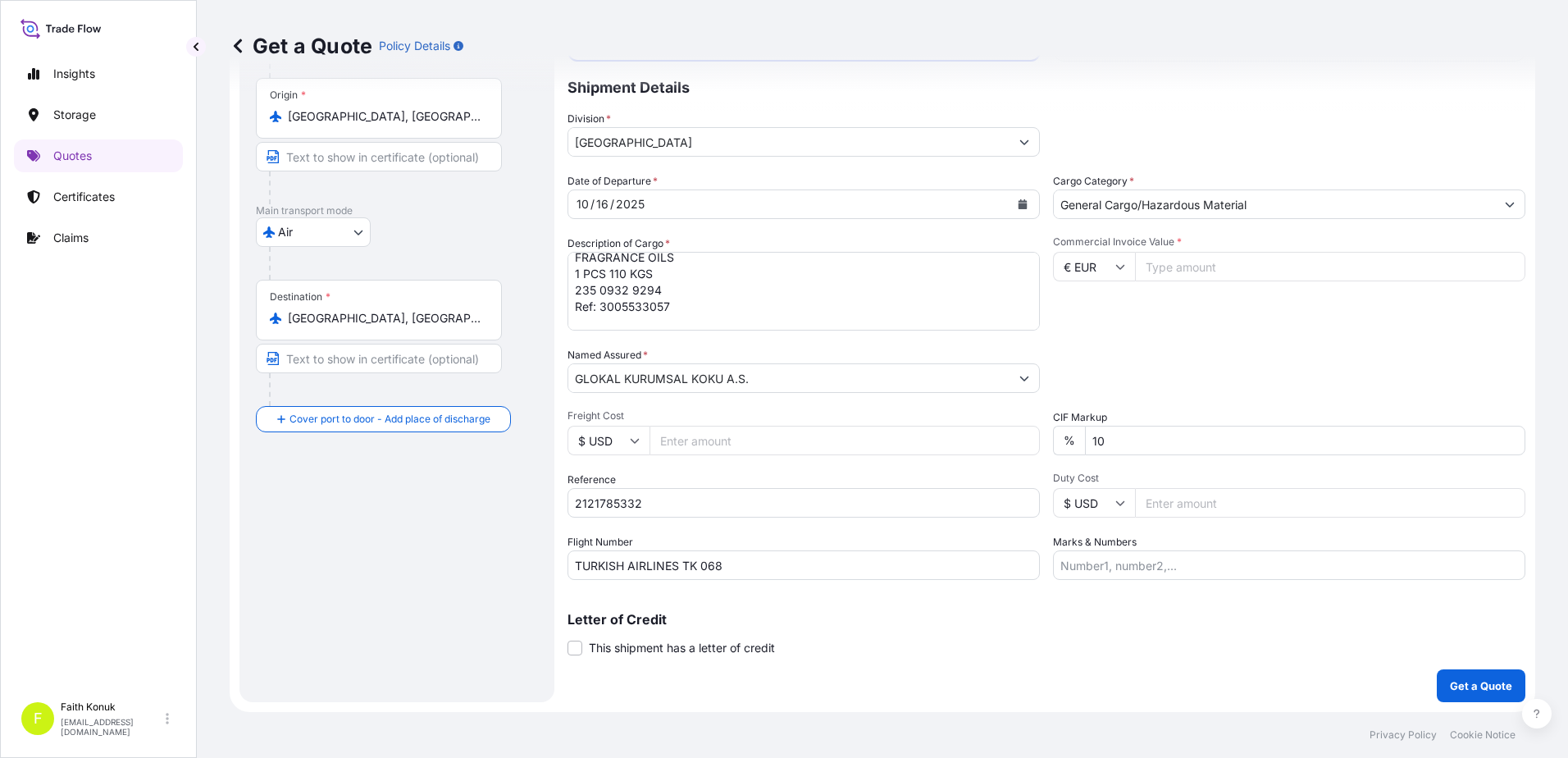
click at [1174, 267] on input "Commercial Invoice Value *" at bounding box center [1329, 267] width 391 height 30
type input "4265"
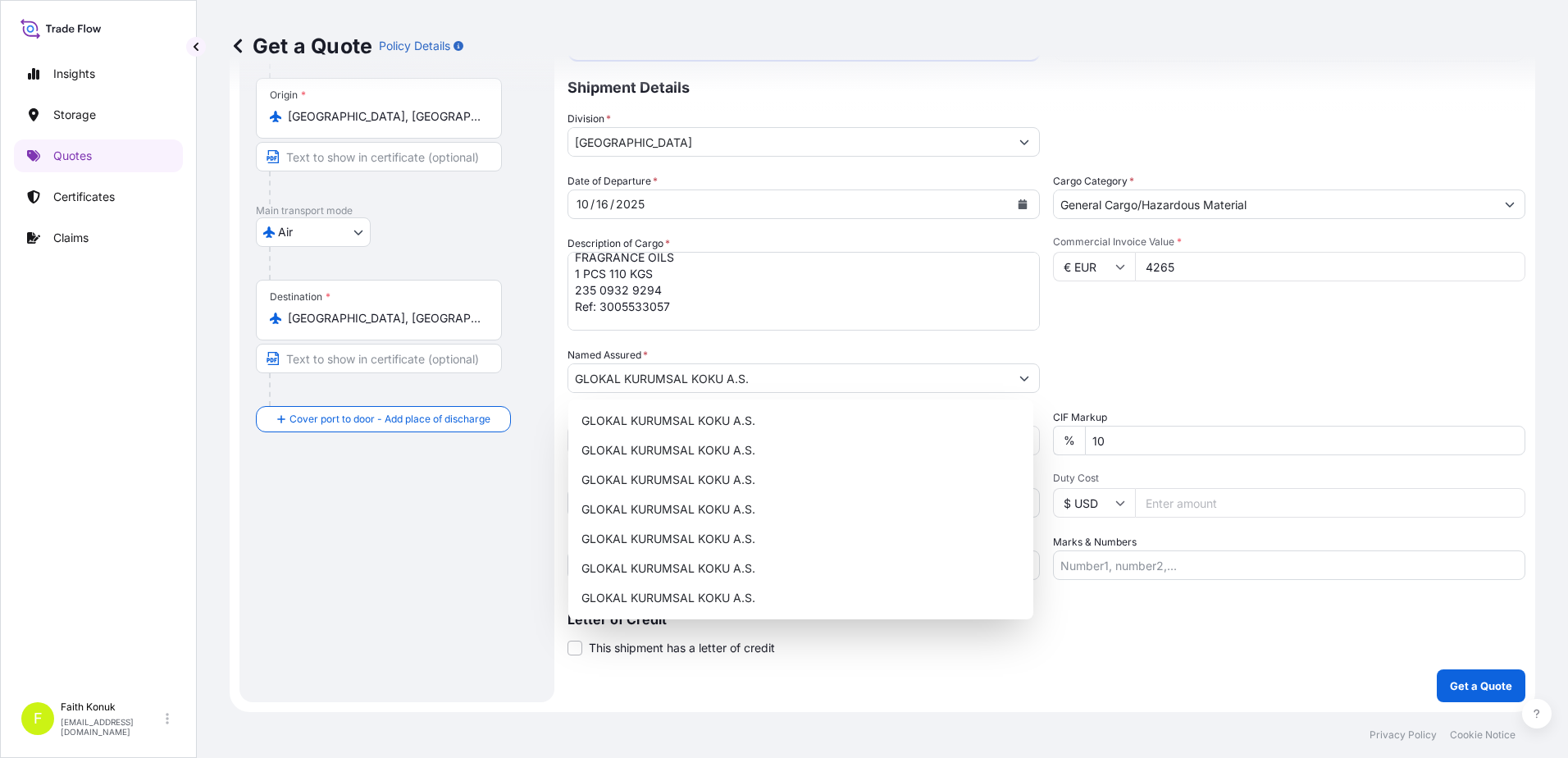
click at [1289, 393] on div "Date of Departure * [DATE] Cargo Category * General Cargo/Hazardous Material De…" at bounding box center [1046, 376] width 958 height 407
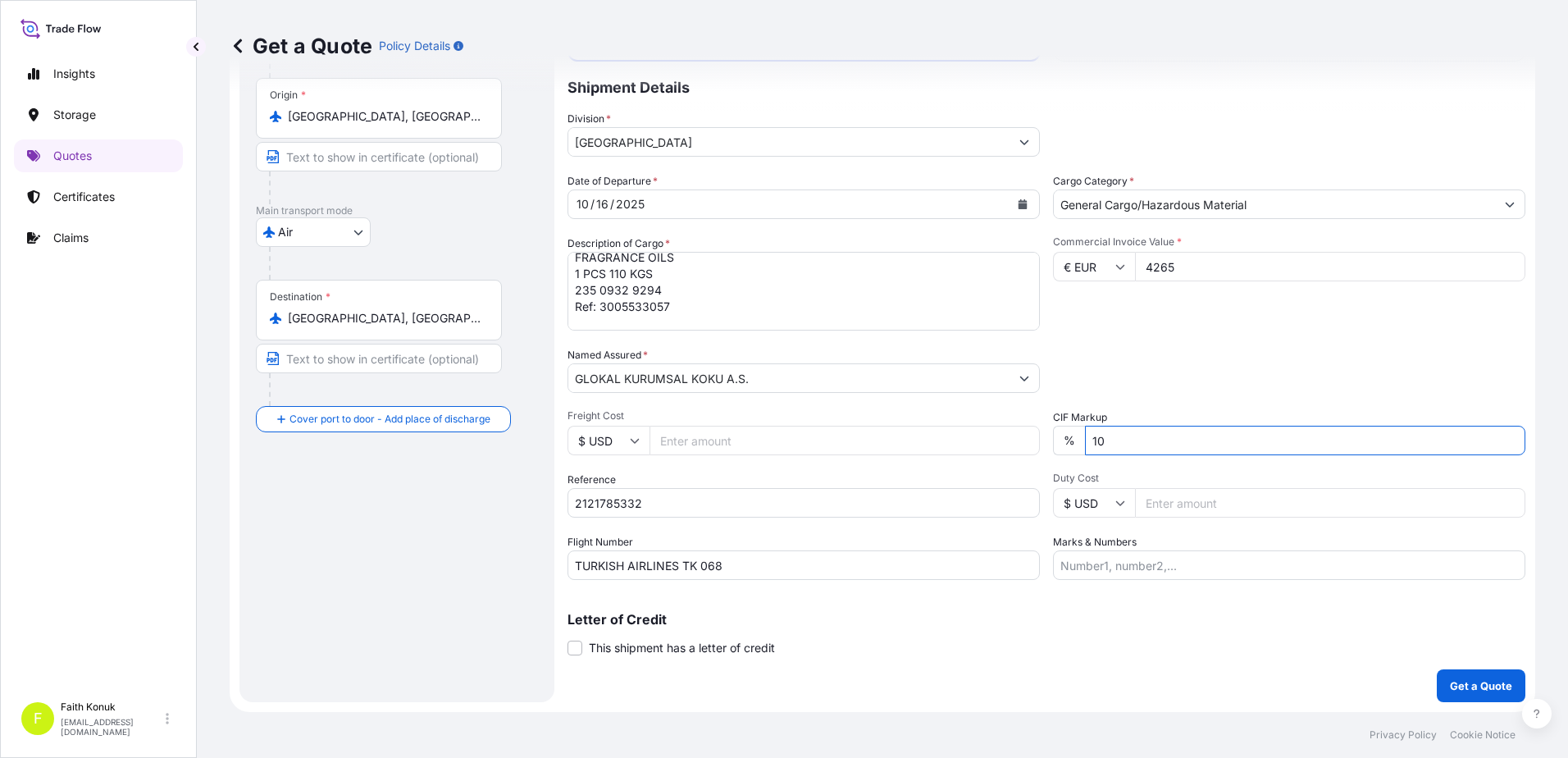
drag, startPoint x: 1114, startPoint y: 443, endPoint x: 936, endPoint y: 439, distance: 178.0
click at [936, 442] on div "Date of Departure * [DATE] Cargo Category * General Cargo/Hazardous Material De…" at bounding box center [1046, 376] width 958 height 407
type input "0"
click at [1132, 367] on div "Packing Category Type to search a container mode Please select a primary mode o…" at bounding box center [1289, 370] width 472 height 46
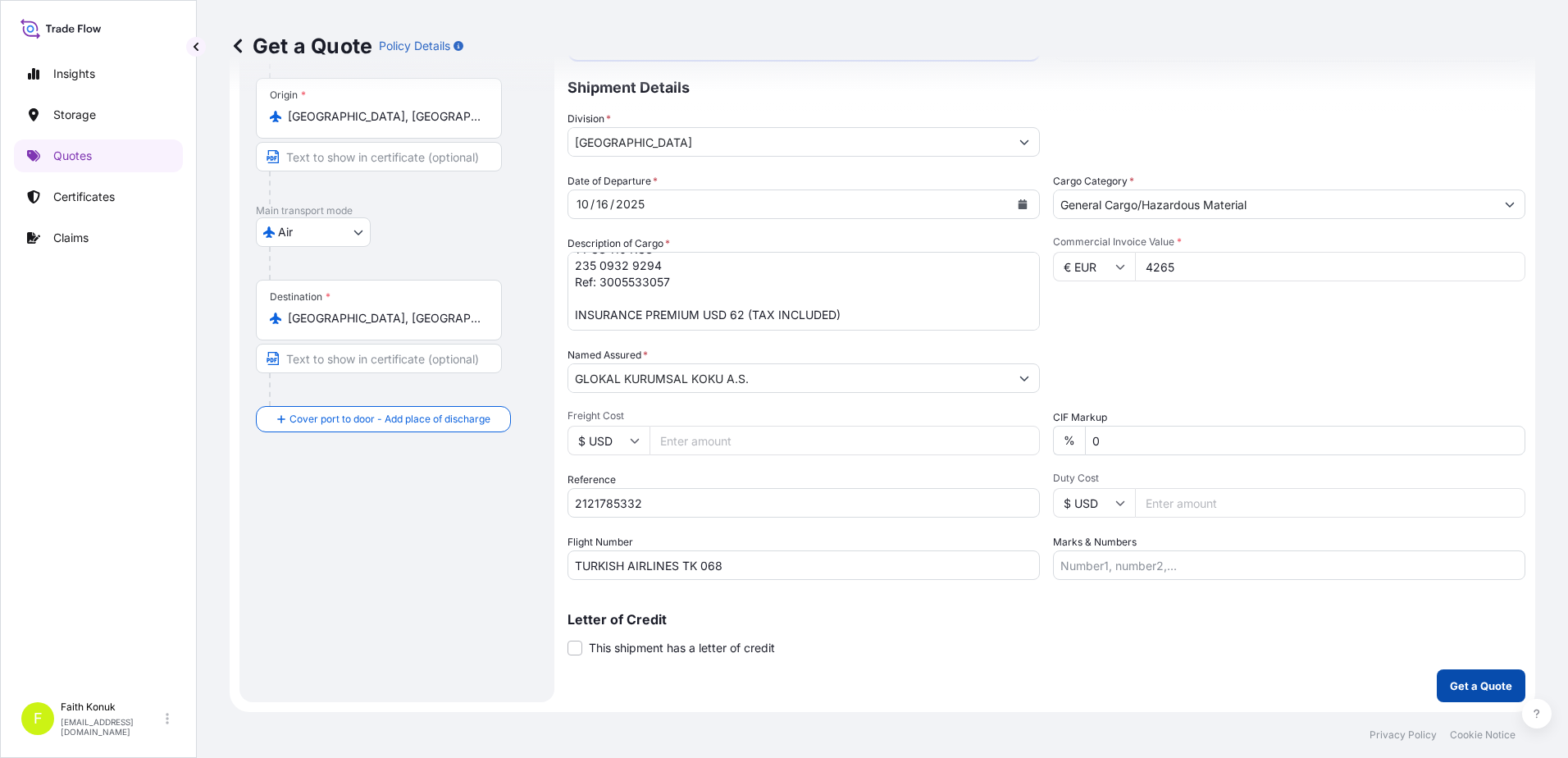
click at [1467, 686] on p "Get a Quote" at bounding box center [1481, 685] width 63 height 16
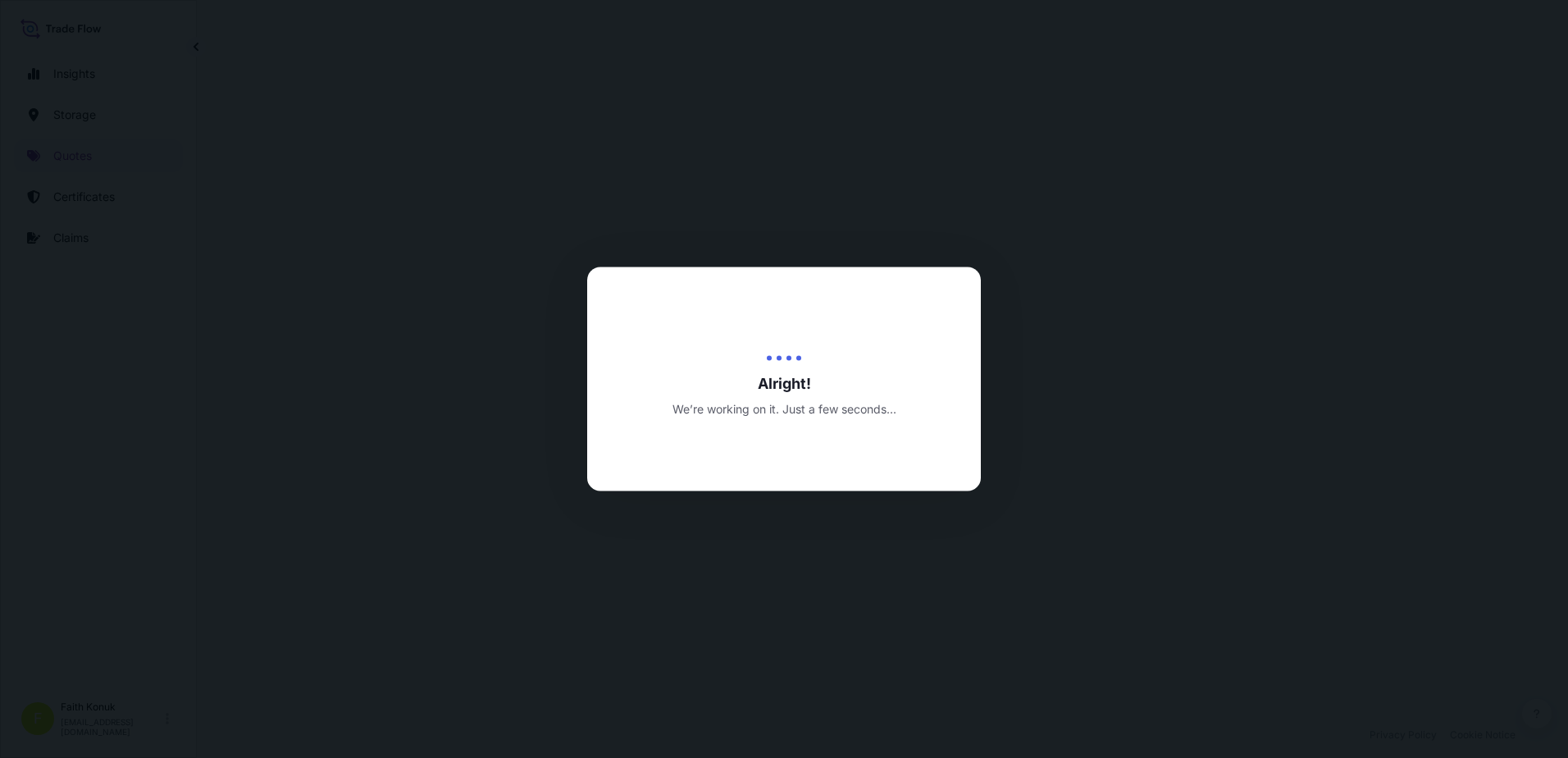
select select "Air"
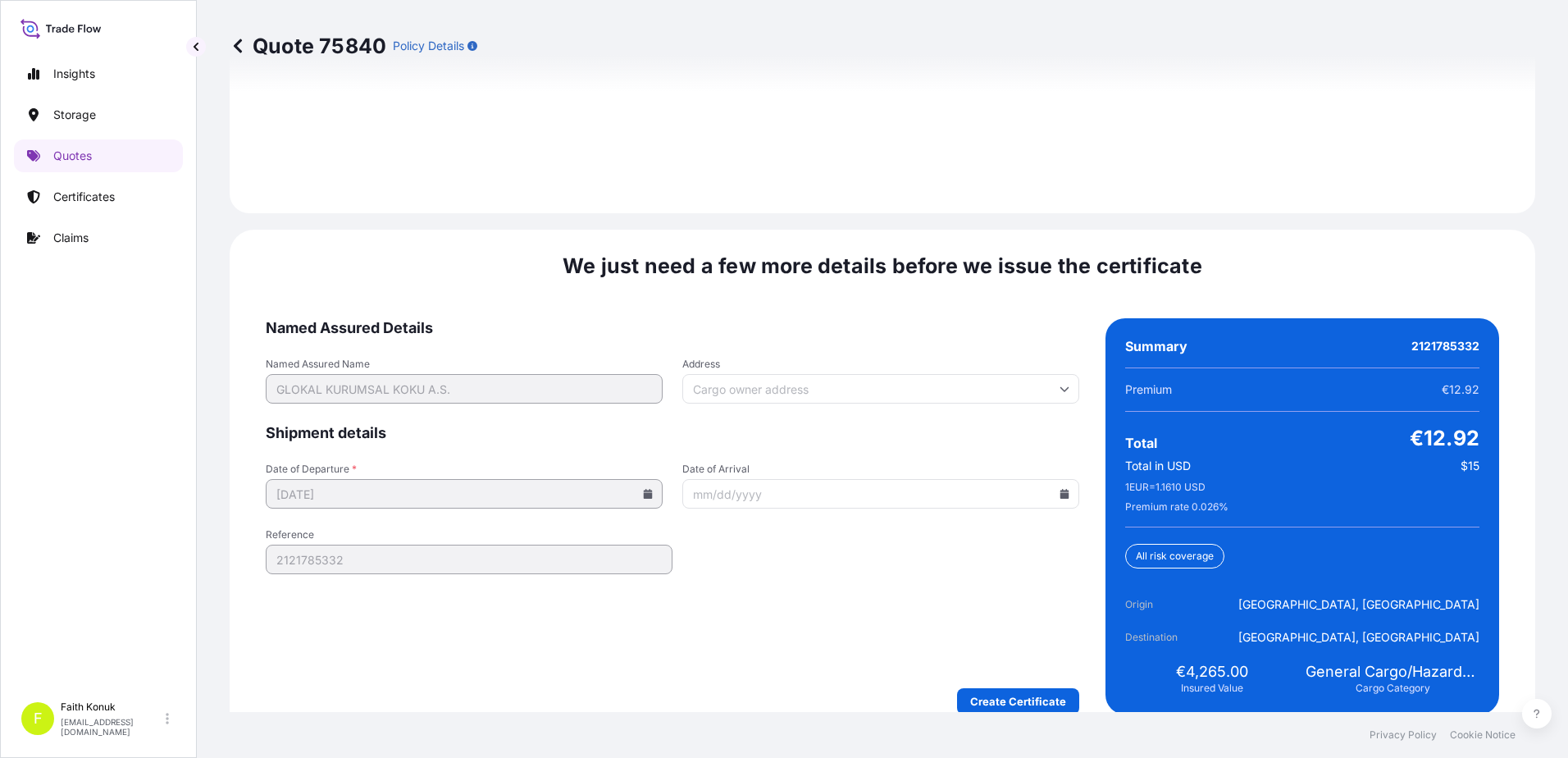
scroll to position [2420, 0]
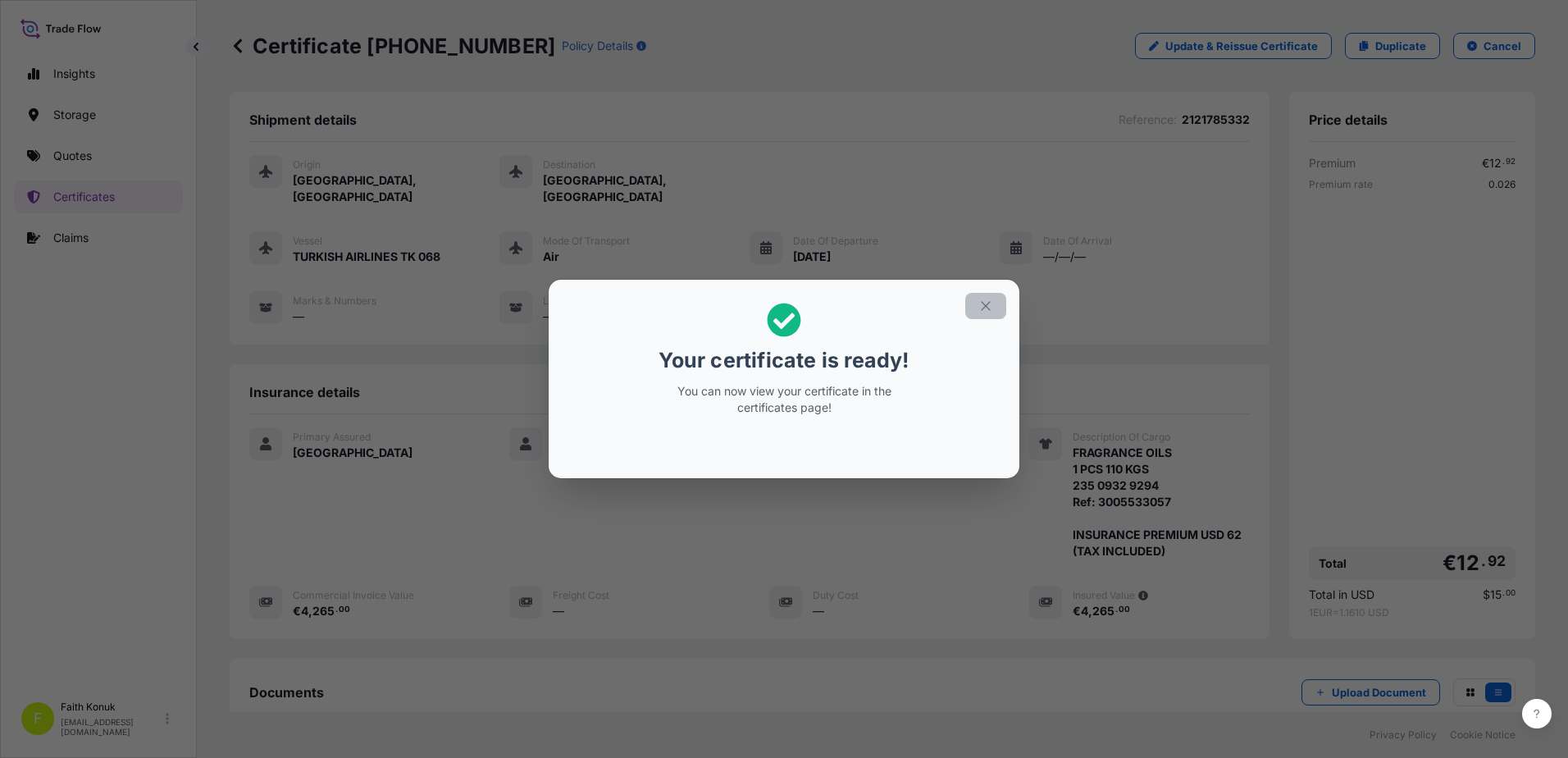
click at [979, 305] on icon "button" at bounding box center [985, 305] width 15 height 15
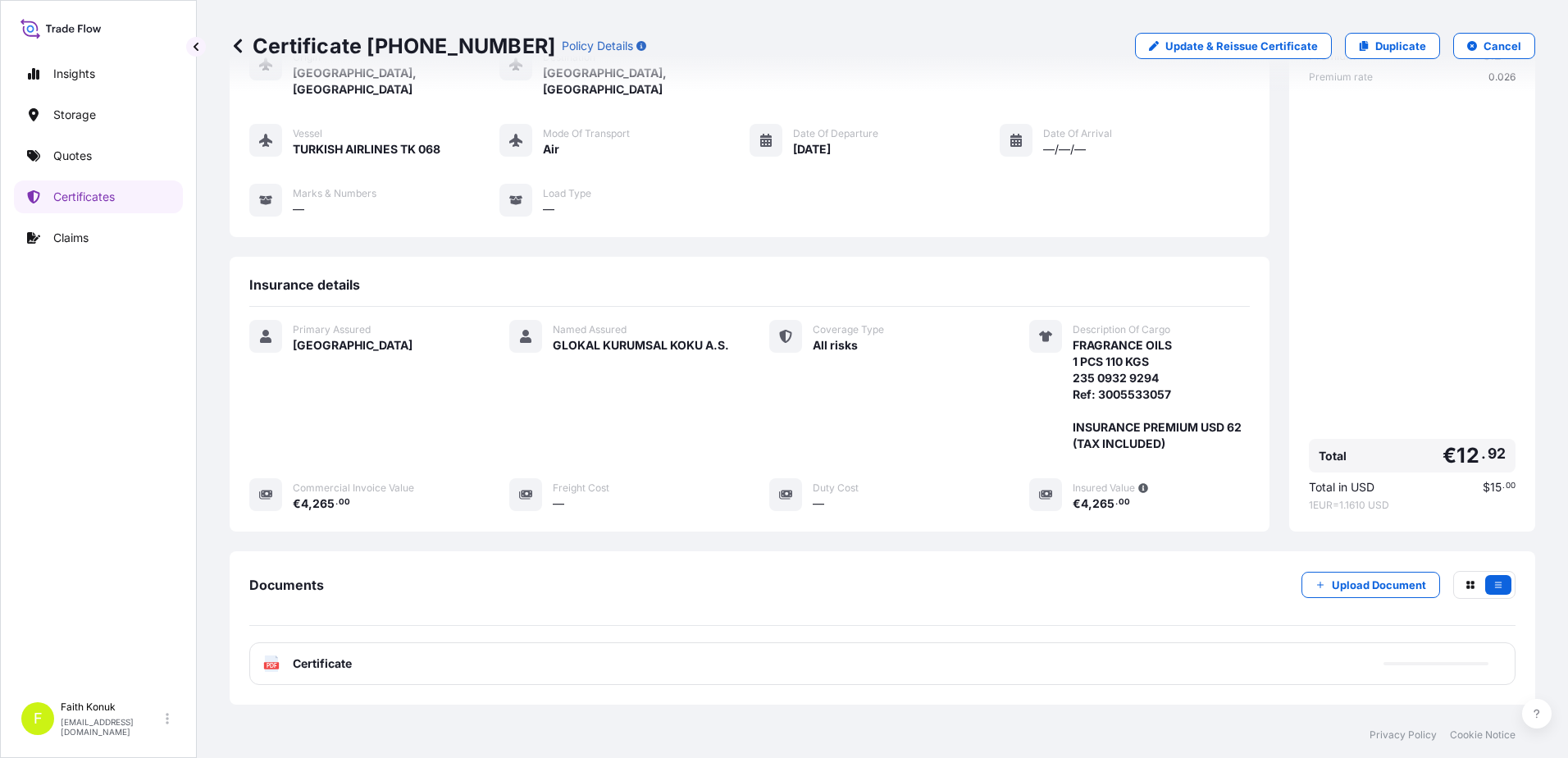
scroll to position [186, 0]
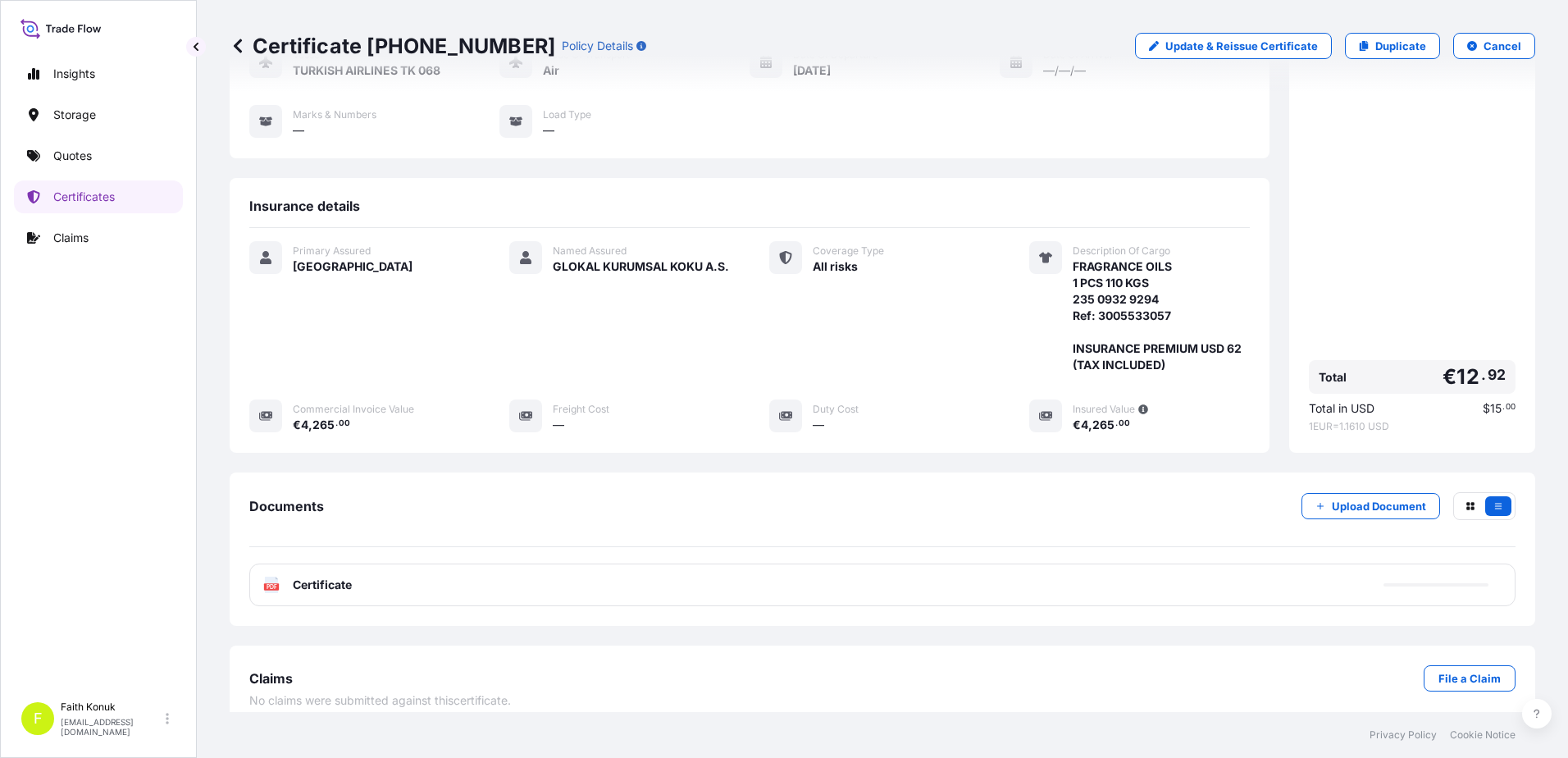
click at [273, 577] on icon at bounding box center [271, 585] width 14 height 16
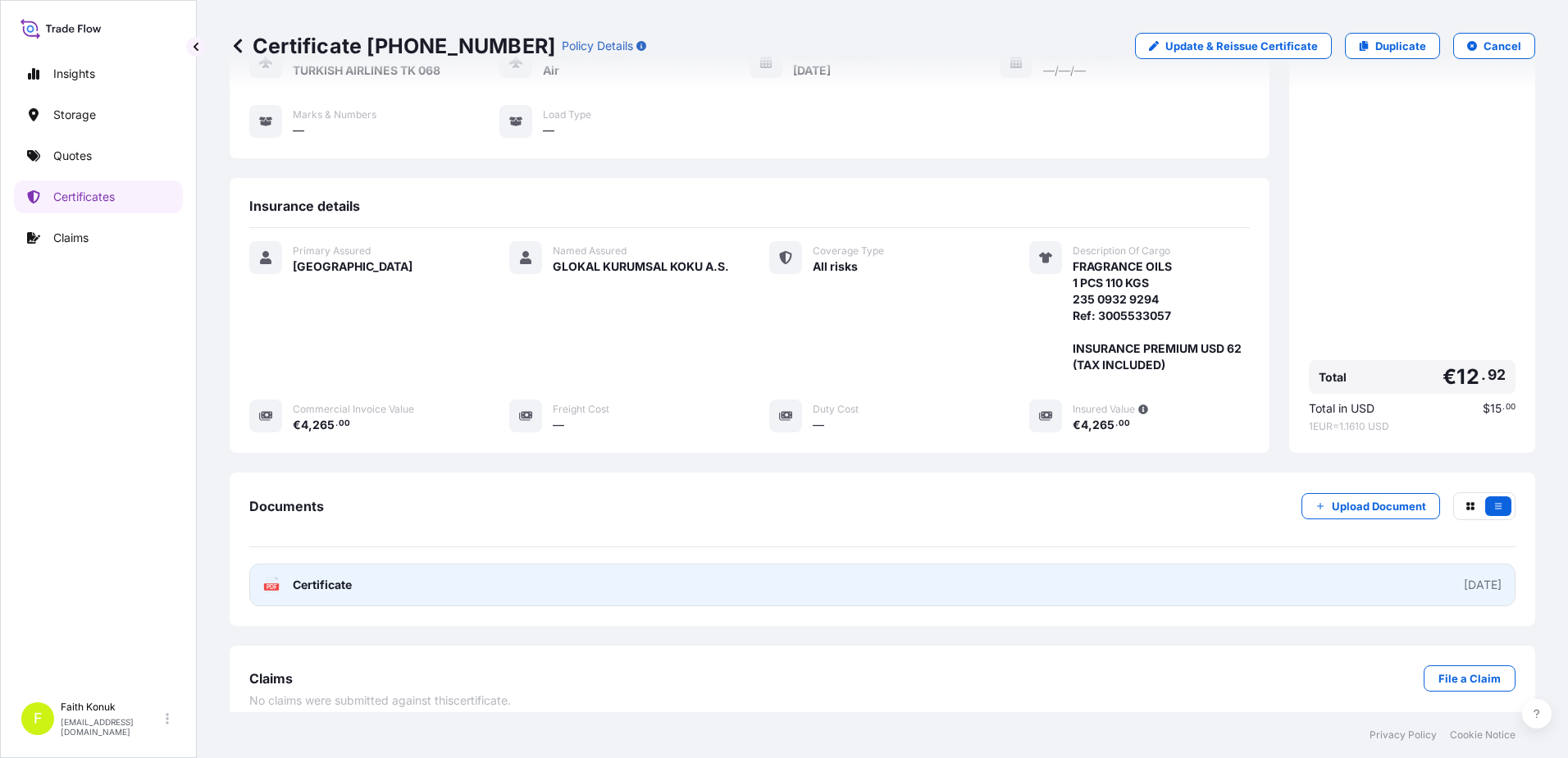
click at [273, 577] on icon at bounding box center [271, 585] width 14 height 16
